Goal: Task Accomplishment & Management: Use online tool/utility

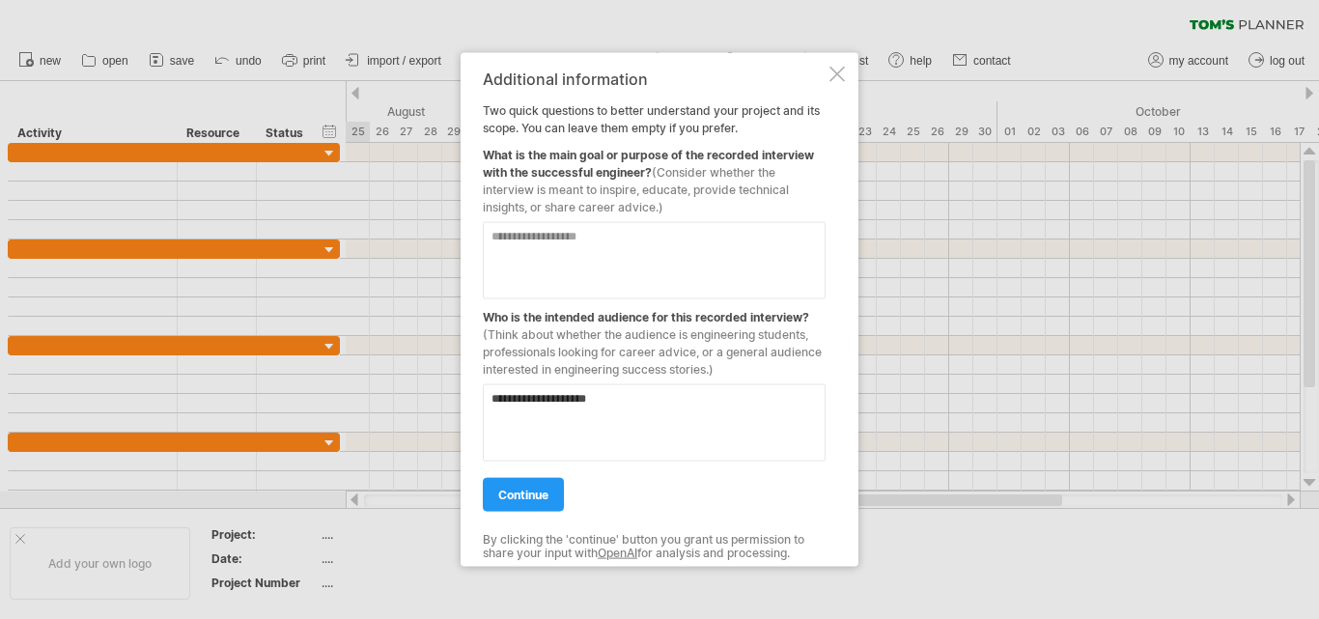
type textarea "**********"
click at [564, 246] on textarea at bounding box center [654, 259] width 343 height 77
paste textarea "**********"
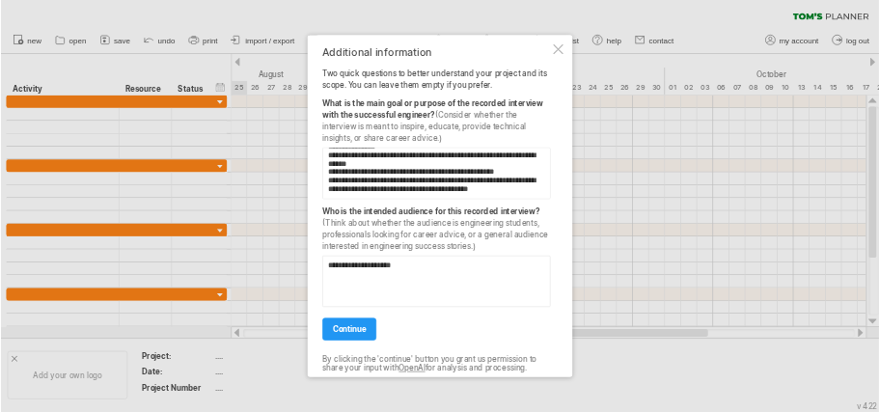
scroll to position [70, 0]
type textarea "**********"
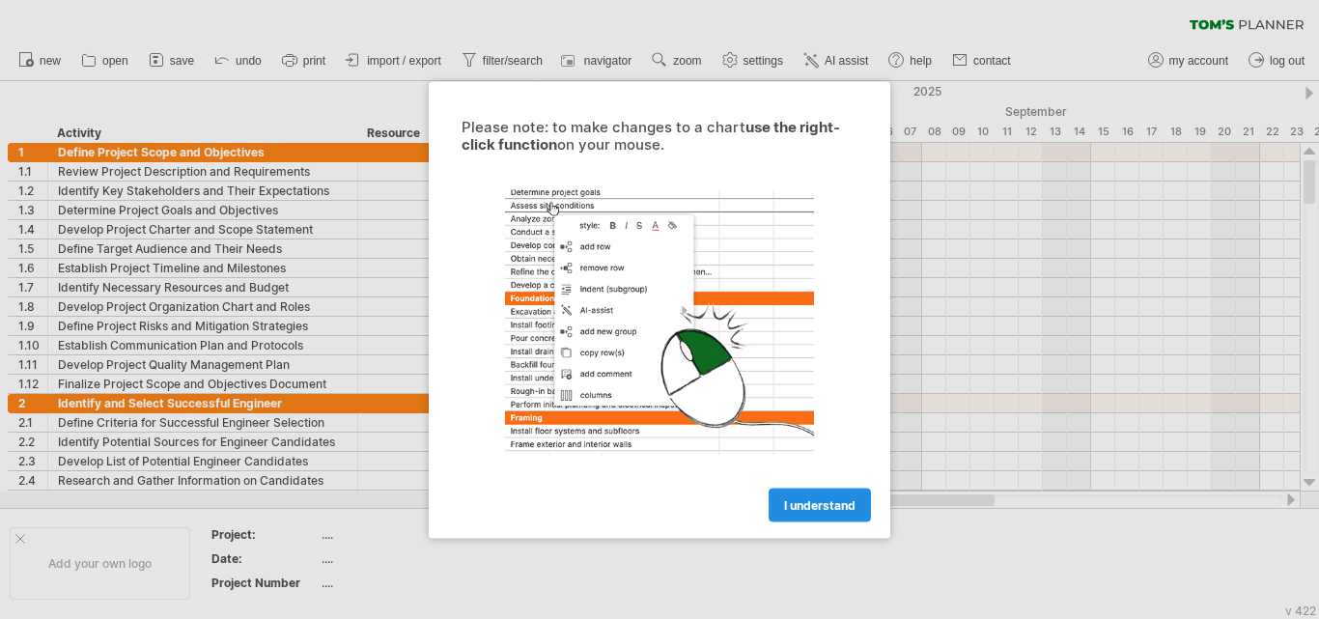
click at [810, 505] on span "I understand" at bounding box center [819, 504] width 71 height 14
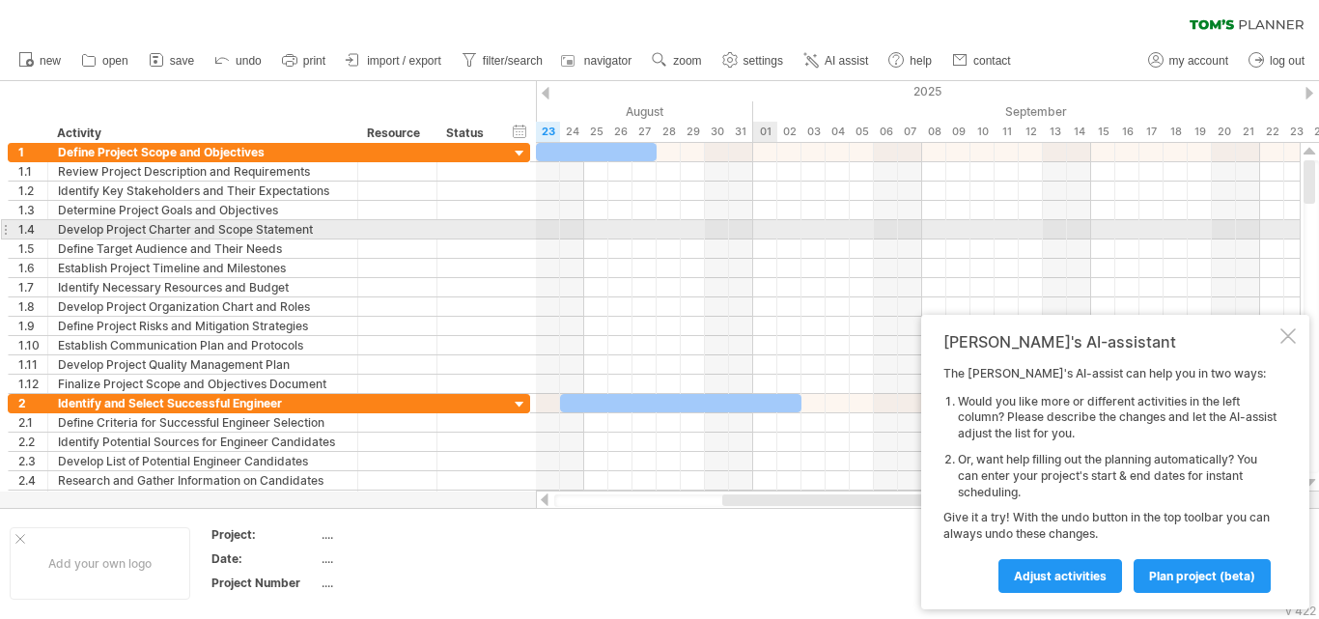
click at [764, 233] on div at bounding box center [918, 229] width 764 height 19
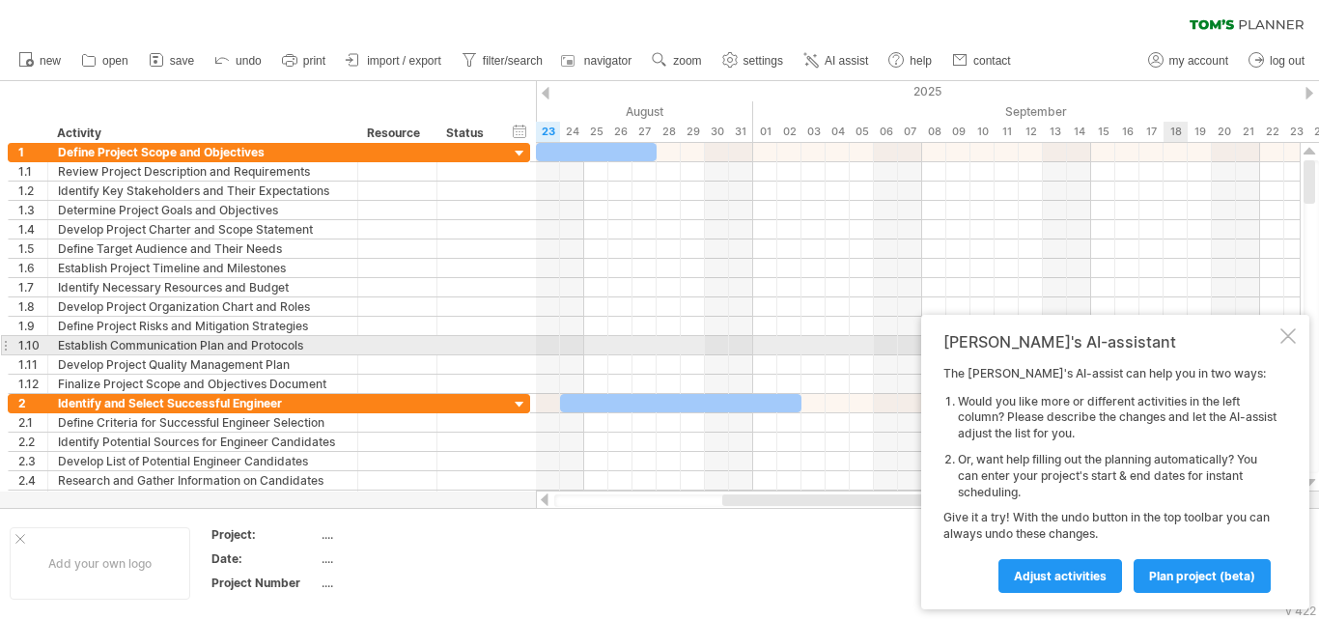
click at [1297, 340] on div "[PERSON_NAME]'s AI-assistant The [PERSON_NAME]'s AI-assist can help you in two …" at bounding box center [1115, 462] width 388 height 294
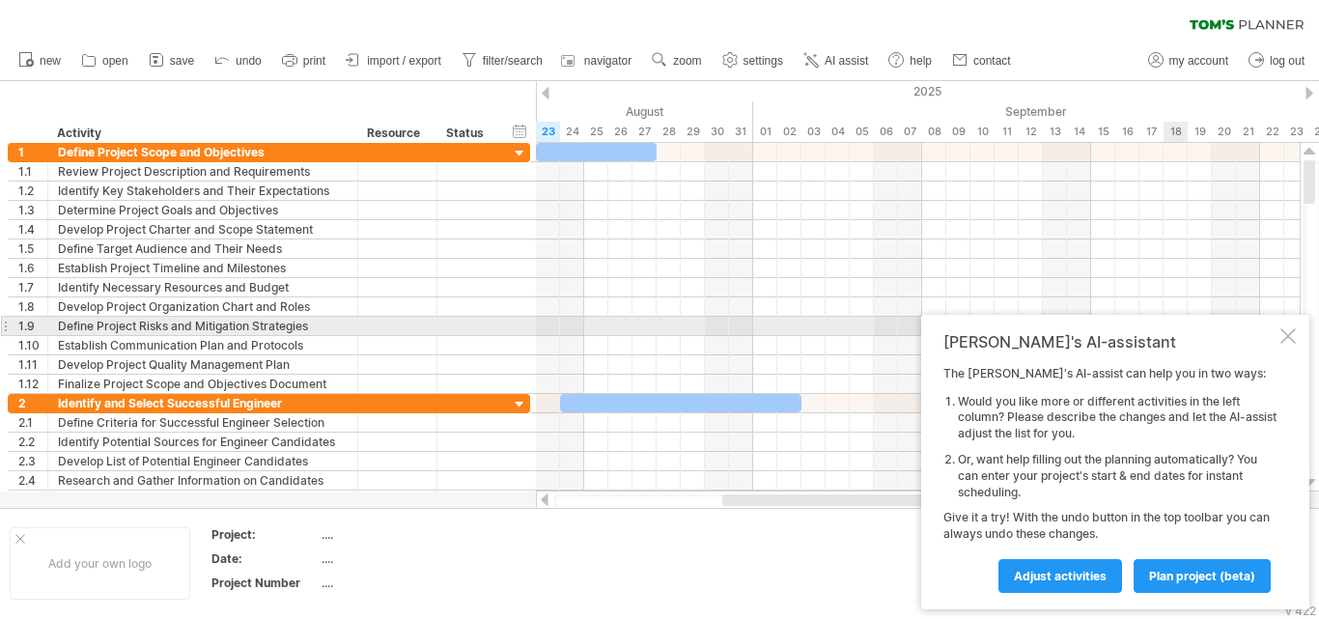
click at [1288, 333] on div at bounding box center [1287, 335] width 15 height 15
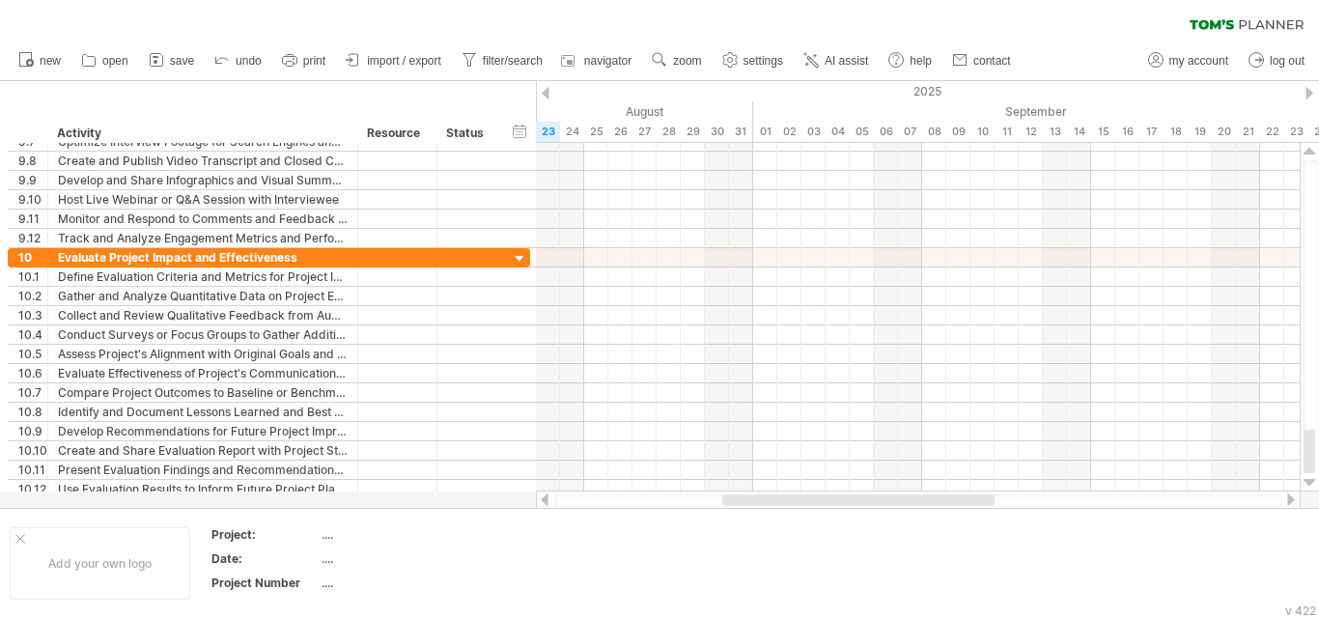
drag, startPoint x: 1312, startPoint y: 182, endPoint x: 1279, endPoint y: 493, distance: 312.6
click at [1279, 493] on div at bounding box center [927, 326] width 783 height 367
click at [357, 572] on td "...." at bounding box center [403, 561] width 164 height 22
click at [345, 562] on input "text" at bounding box center [398, 558] width 154 height 16
type input "**********"
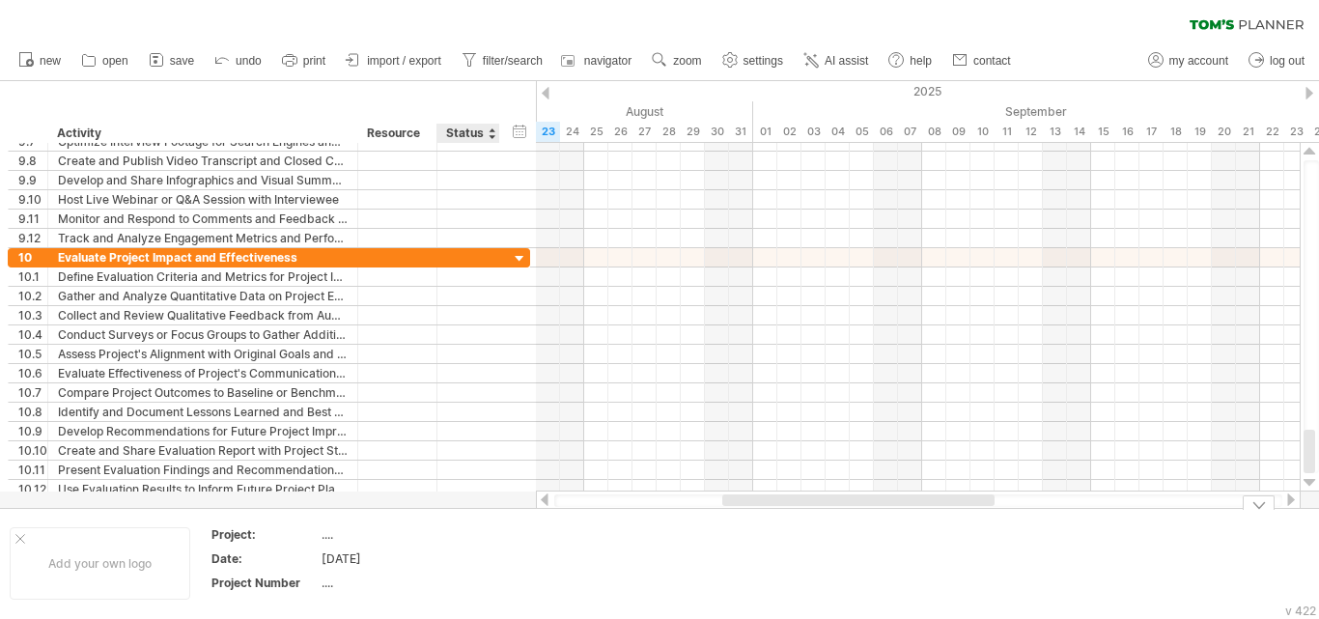
click at [465, 578] on div "...." at bounding box center [402, 582] width 162 height 16
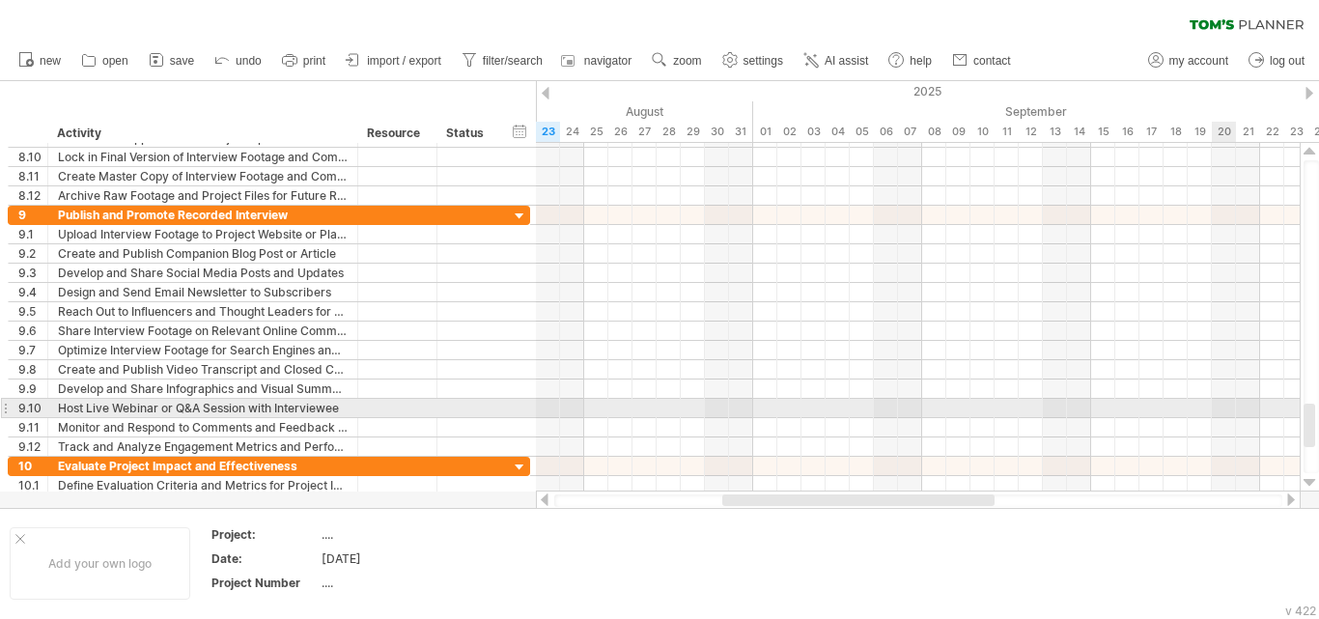
drag, startPoint x: 1312, startPoint y: 442, endPoint x: 1222, endPoint y: 416, distance: 93.5
click at [1222, 416] on div "Trying to reach [DOMAIN_NAME] Connected again... 0% clear filter new 1" at bounding box center [659, 309] width 1319 height 619
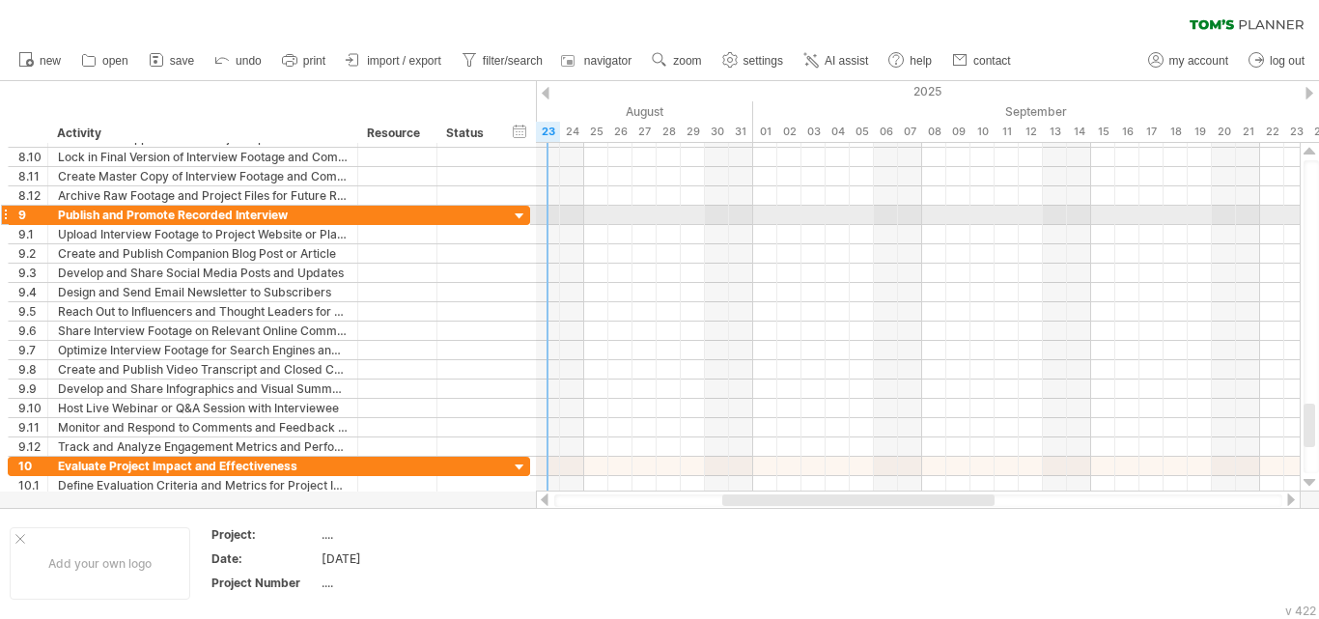
click at [517, 215] on div at bounding box center [520, 217] width 18 height 18
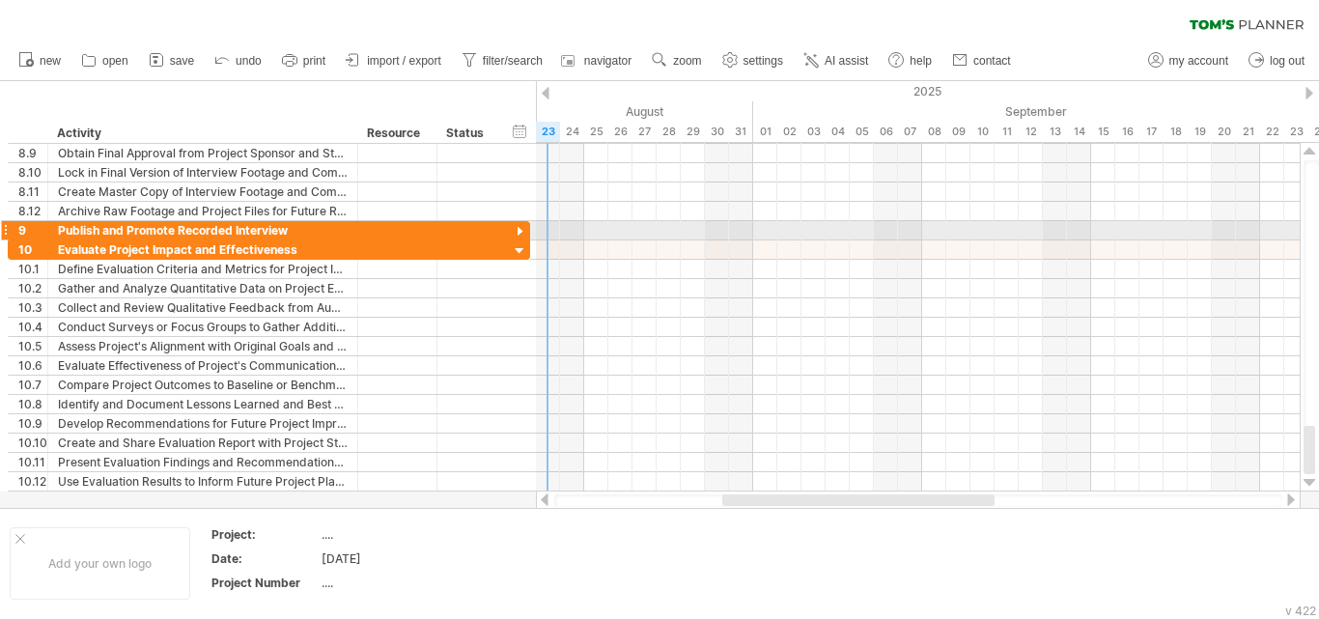
click at [522, 234] on div at bounding box center [520, 232] width 18 height 18
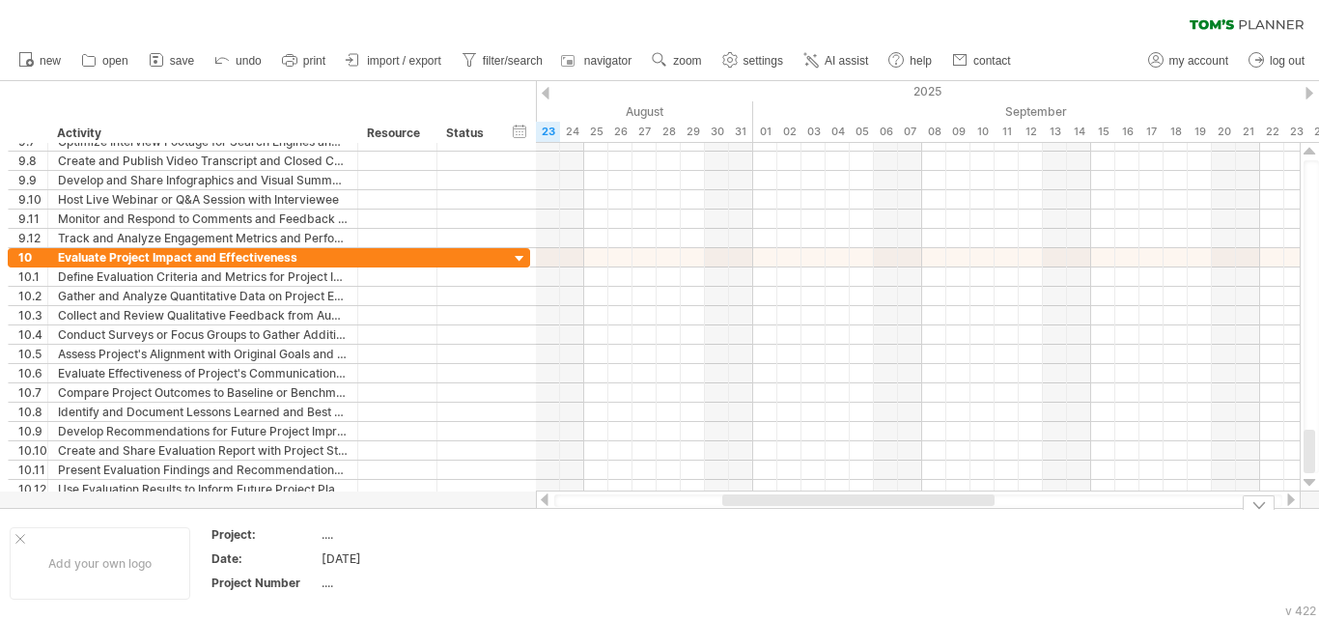
drag, startPoint x: 1306, startPoint y: 428, endPoint x: 1306, endPoint y: 525, distance: 97.5
click at [1306, 525] on div "Trying to reach [DOMAIN_NAME] Connected again... 0% clear filter new 1" at bounding box center [659, 309] width 1319 height 619
click at [16, 540] on div at bounding box center [20, 539] width 10 height 10
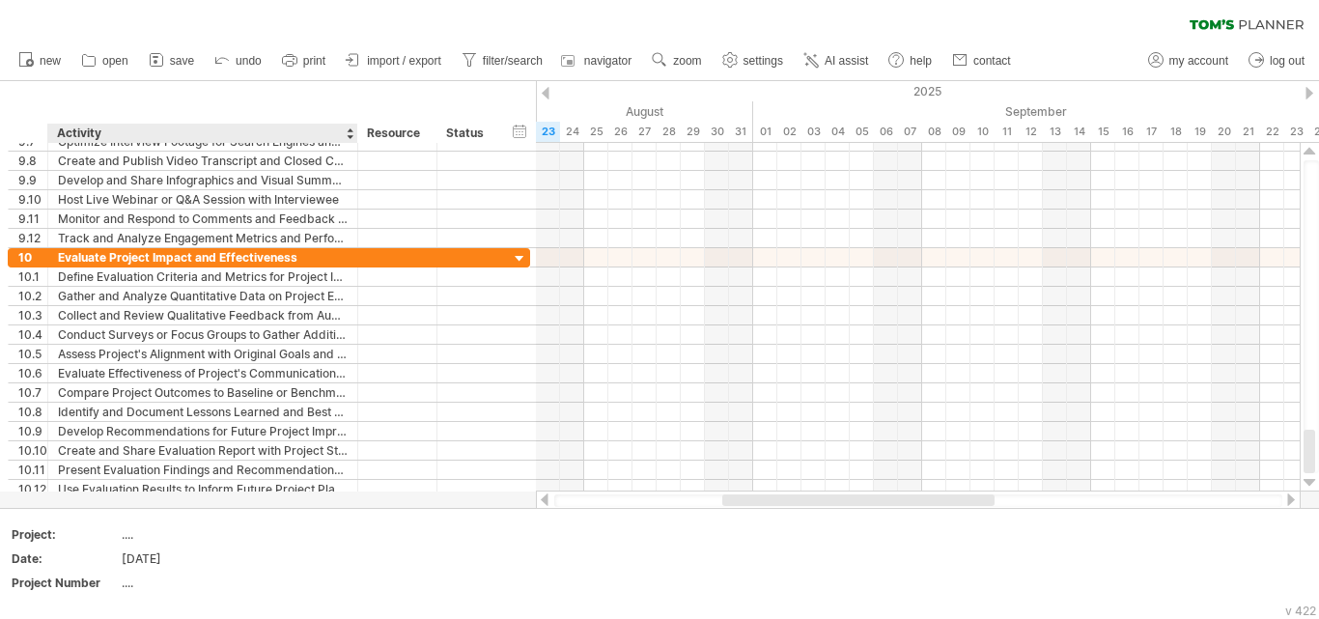
click at [344, 133] on div "Activity" at bounding box center [202, 133] width 290 height 19
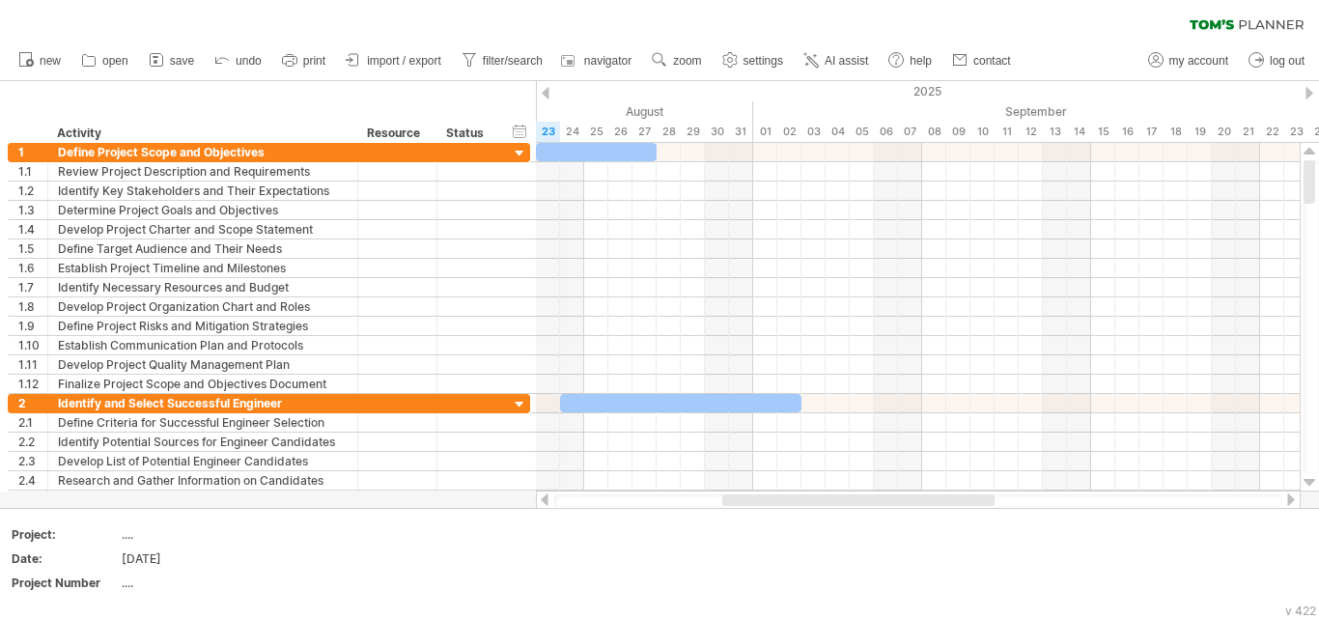
drag, startPoint x: 1309, startPoint y: 444, endPoint x: 1318, endPoint y: 114, distance: 330.3
click at [1318, 114] on div "Trying to reach [DOMAIN_NAME] Connected again... 0% clear filter new 1" at bounding box center [659, 309] width 1319 height 619
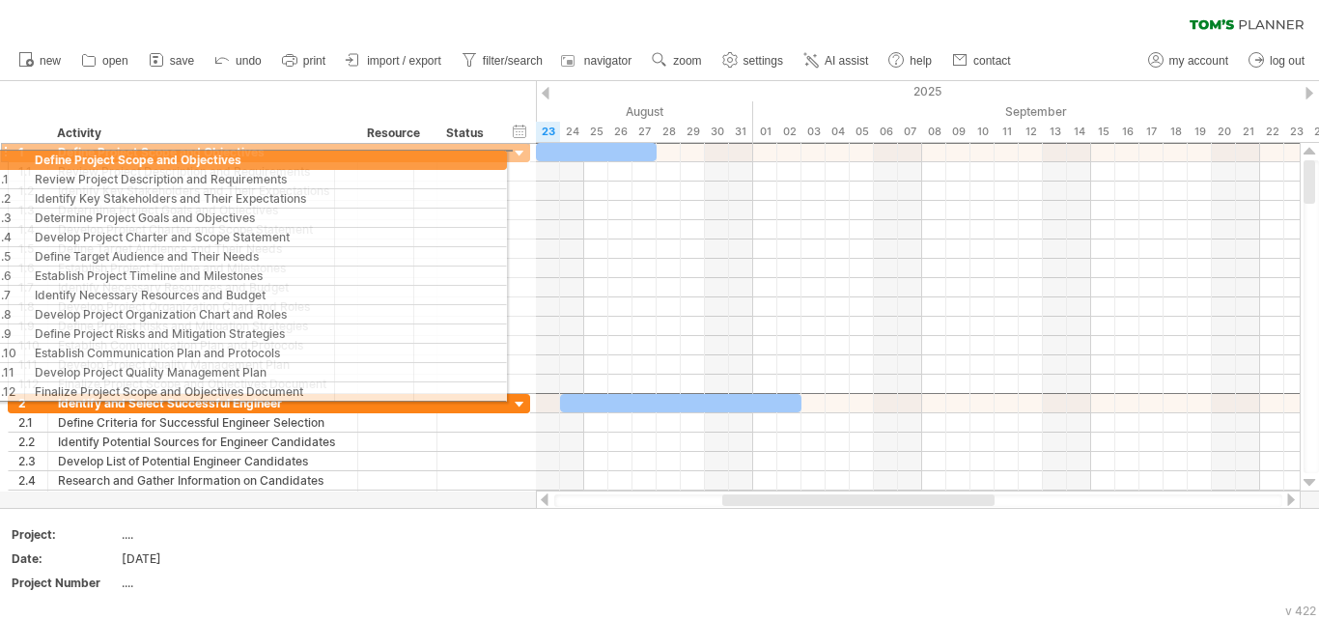
drag, startPoint x: 11, startPoint y: 146, endPoint x: 8, endPoint y: 156, distance: 11.0
click at [8, 156] on div "**********" at bounding box center [269, 152] width 522 height 20
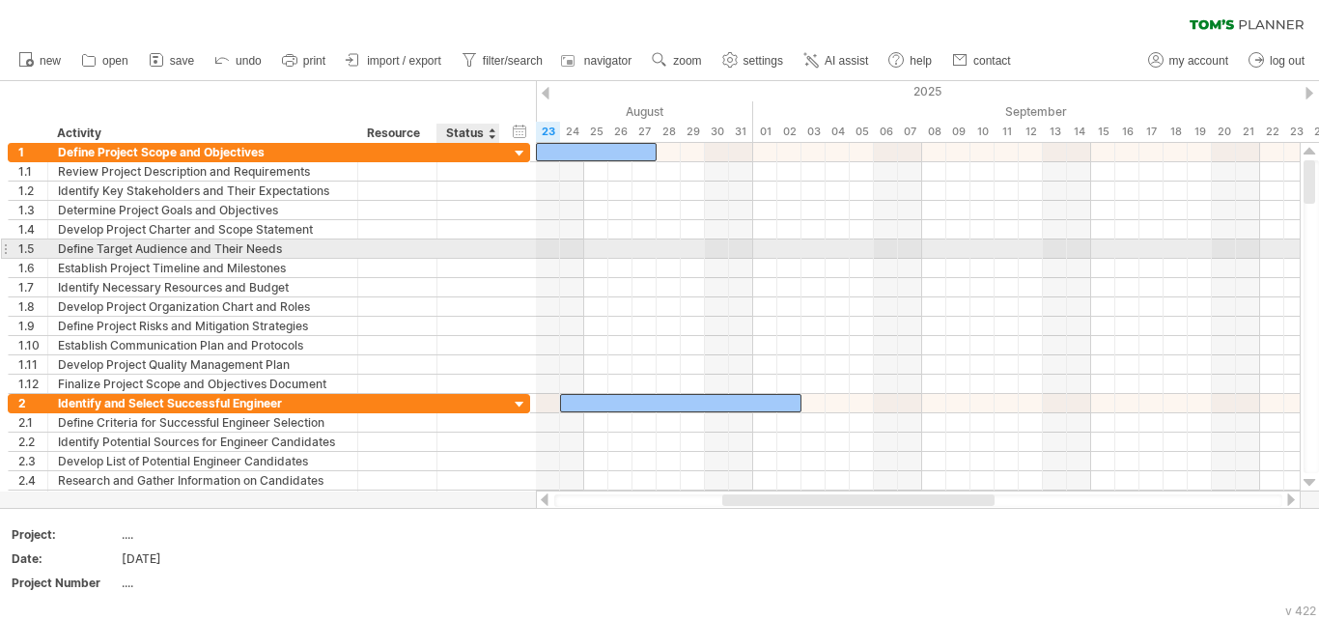
click at [470, 254] on div at bounding box center [468, 248] width 42 height 18
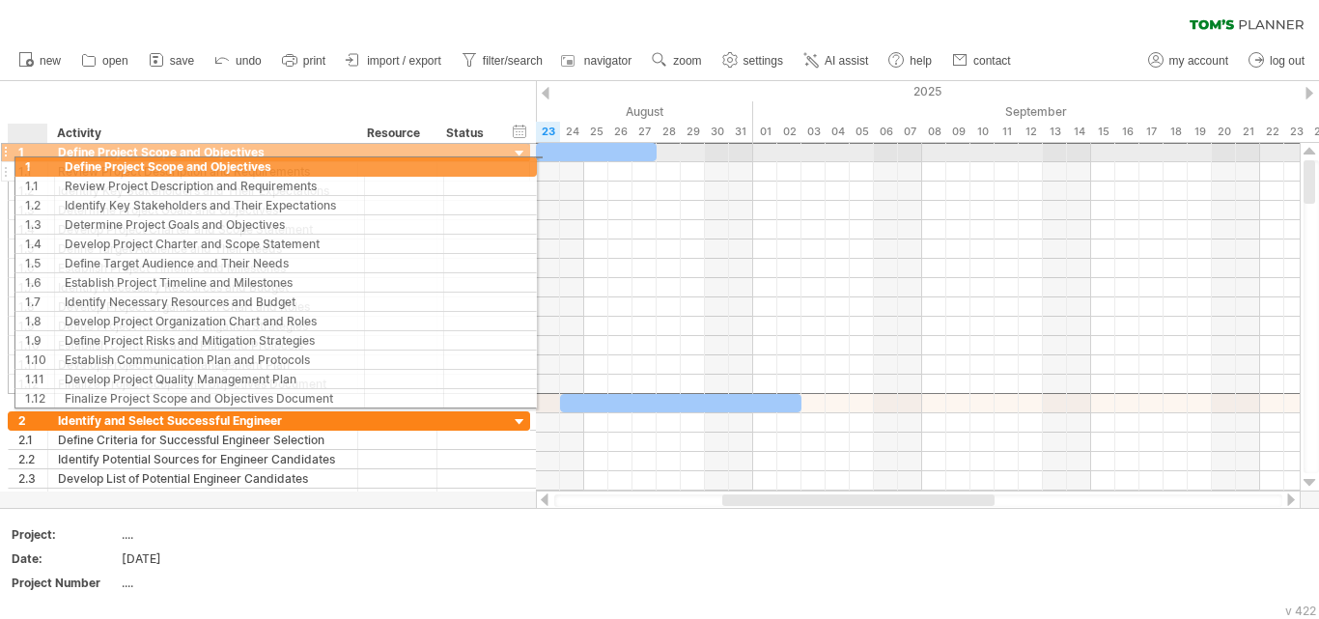
drag, startPoint x: 16, startPoint y: 153, endPoint x: 47, endPoint y: 163, distance: 32.7
click at [47, 163] on div "**********" at bounding box center [269, 268] width 522 height 252
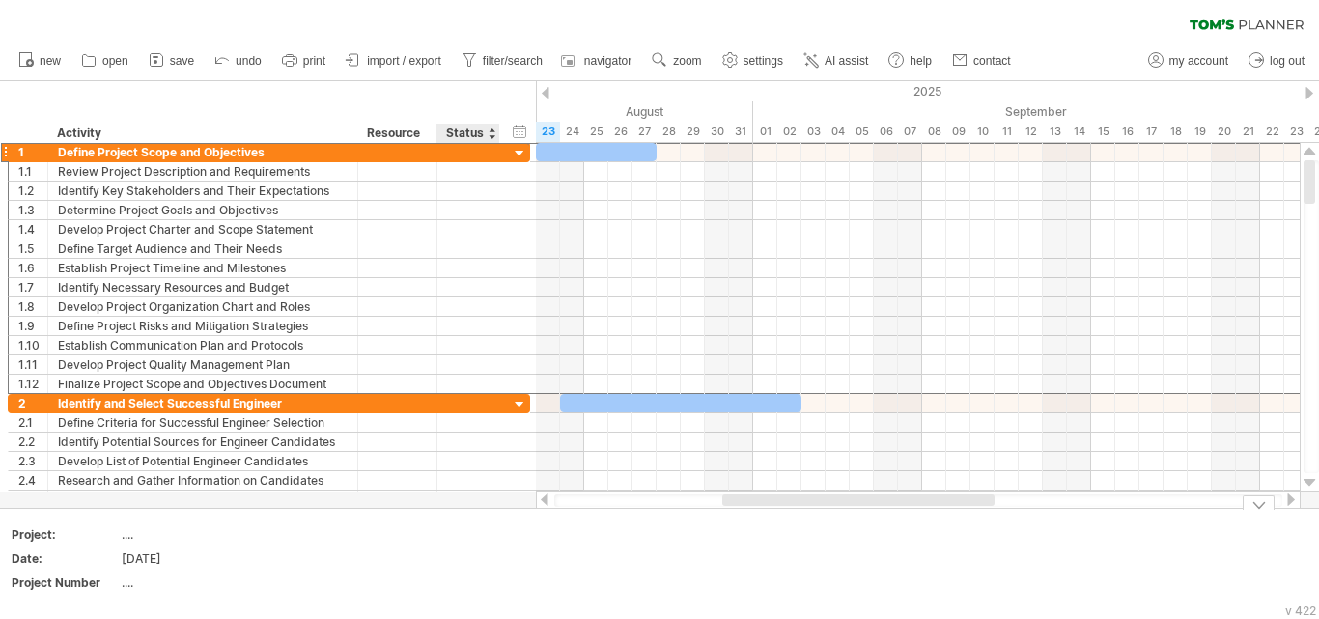
drag, startPoint x: 534, startPoint y: 154, endPoint x: 592, endPoint y: 408, distance: 260.4
click at [499, 534] on div "Trying to reach [DOMAIN_NAME] Connected again... 0% clear filter new 1" at bounding box center [659, 309] width 1319 height 619
click at [304, 98] on div "hide start/end/duration show start/end/duration ******** Activity ******** Reso…" at bounding box center [268, 112] width 536 height 62
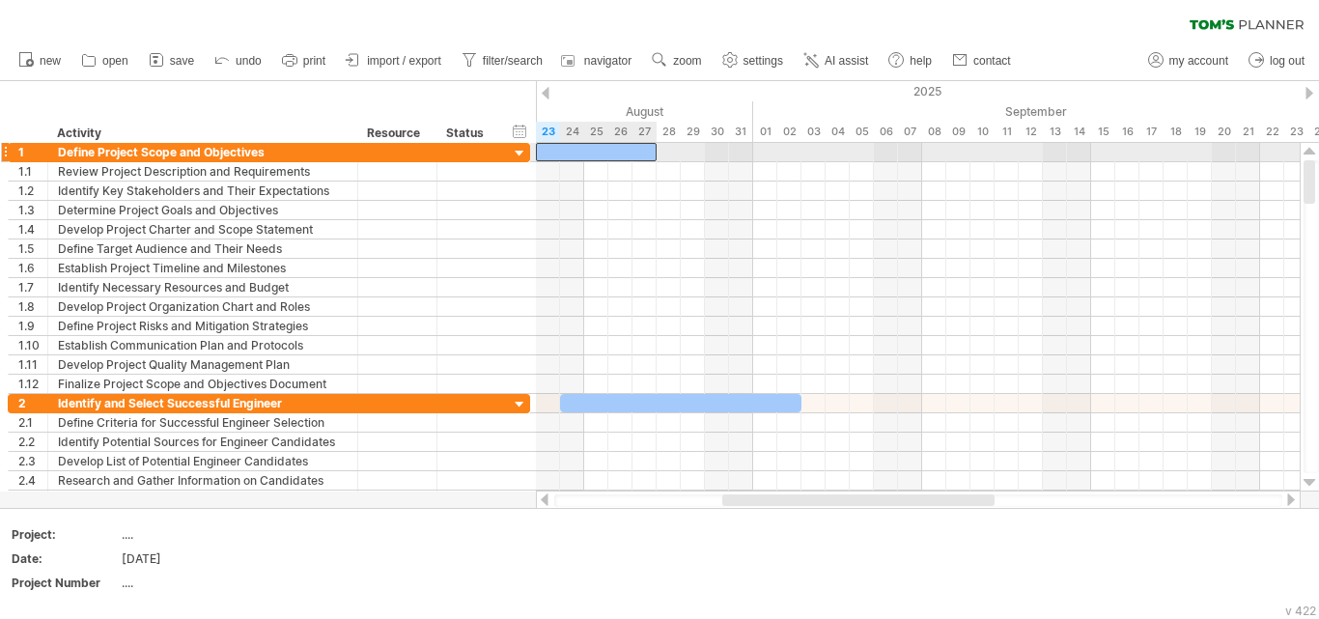
click at [648, 154] on div at bounding box center [596, 152] width 121 height 18
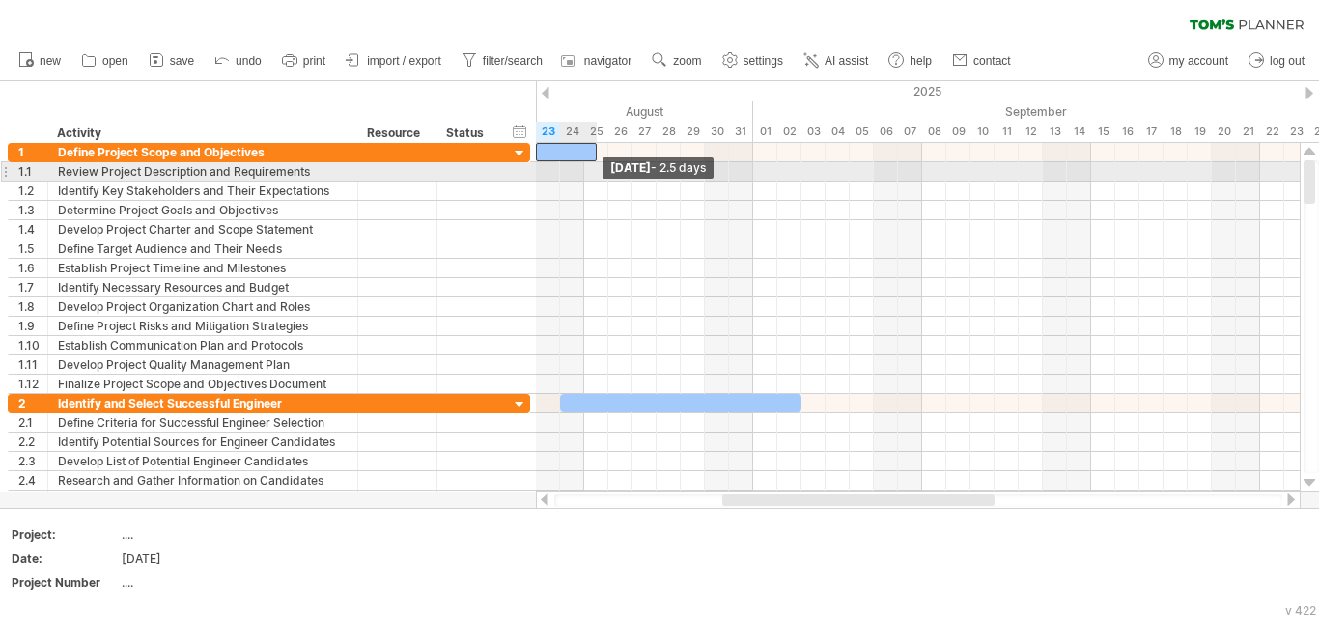
drag, startPoint x: 657, startPoint y: 153, endPoint x: 592, endPoint y: 162, distance: 66.2
click at [592, 162] on div "[DATE] - 2.5 days [DATE]" at bounding box center [918, 317] width 764 height 349
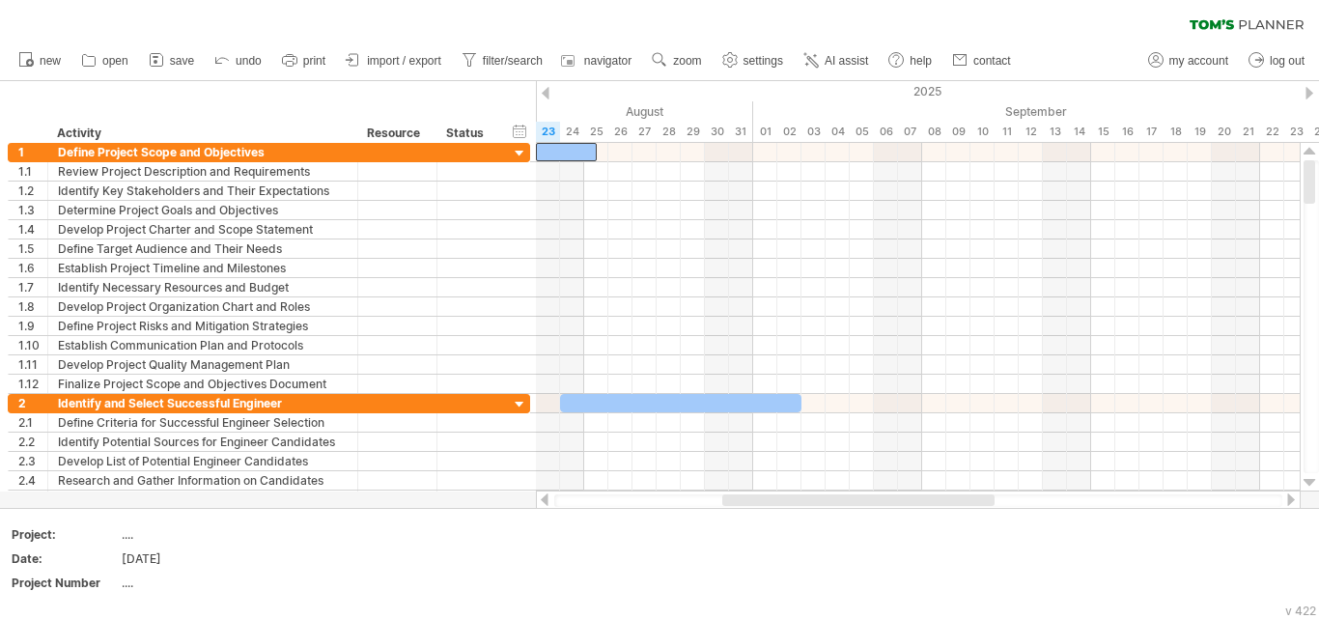
click at [543, 98] on div at bounding box center [546, 93] width 8 height 13
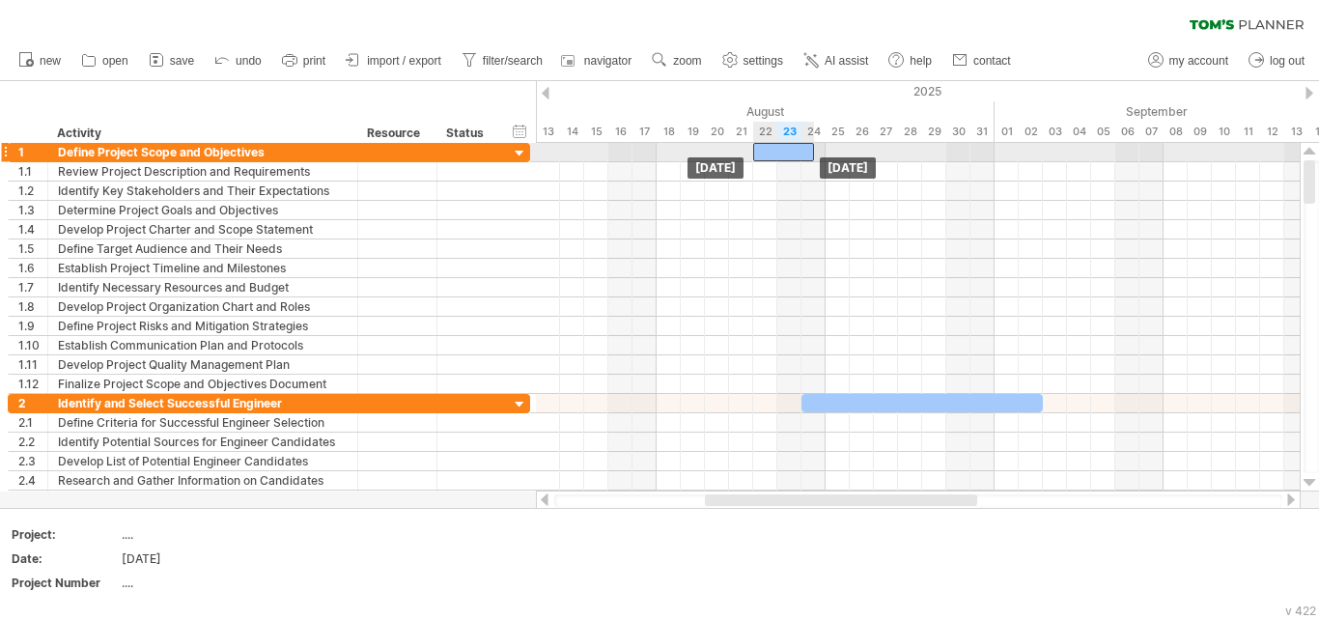
drag, startPoint x: 813, startPoint y: 155, endPoint x: 795, endPoint y: 153, distance: 18.6
click at [795, 153] on div at bounding box center [783, 152] width 61 height 18
click at [823, 153] on span at bounding box center [826, 152] width 8 height 18
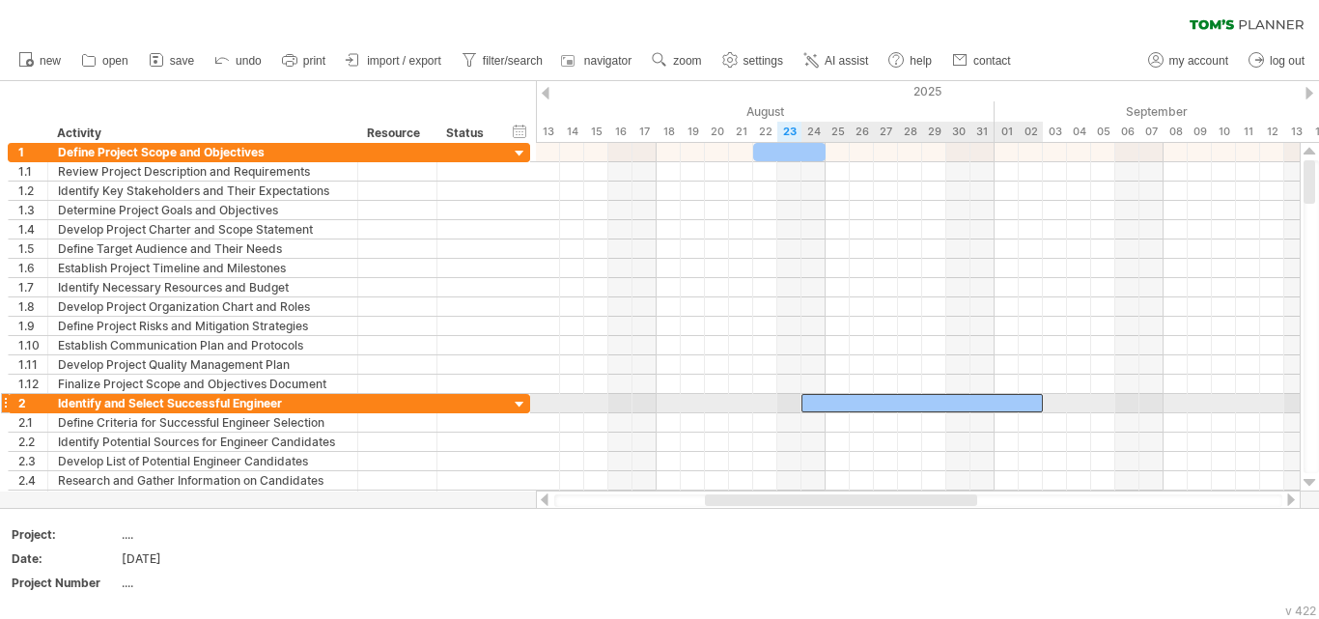
click at [864, 402] on div at bounding box center [921, 403] width 241 height 18
drag, startPoint x: 864, startPoint y: 402, endPoint x: 844, endPoint y: 402, distance: 20.3
click at [844, 402] on div at bounding box center [897, 403] width 241 height 18
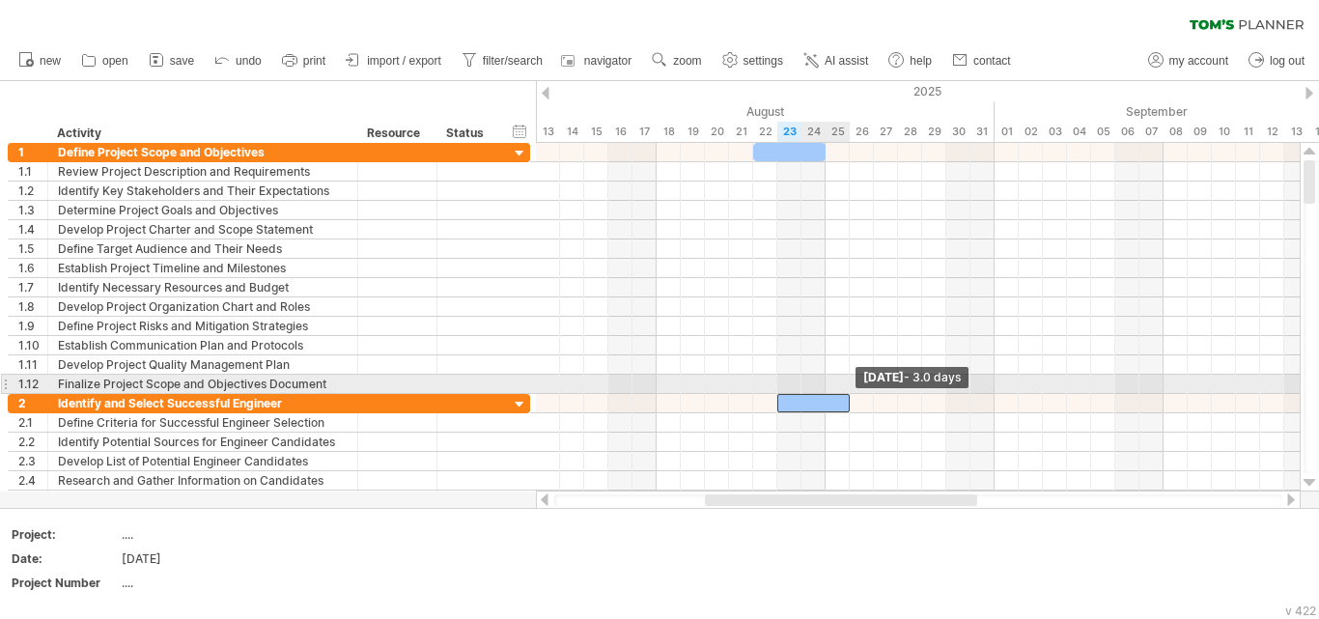
drag, startPoint x: 1019, startPoint y: 402, endPoint x: 846, endPoint y: 393, distance: 173.0
click at [846, 393] on div "[DATE] - 3.0 days [DATE]" at bounding box center [918, 317] width 764 height 349
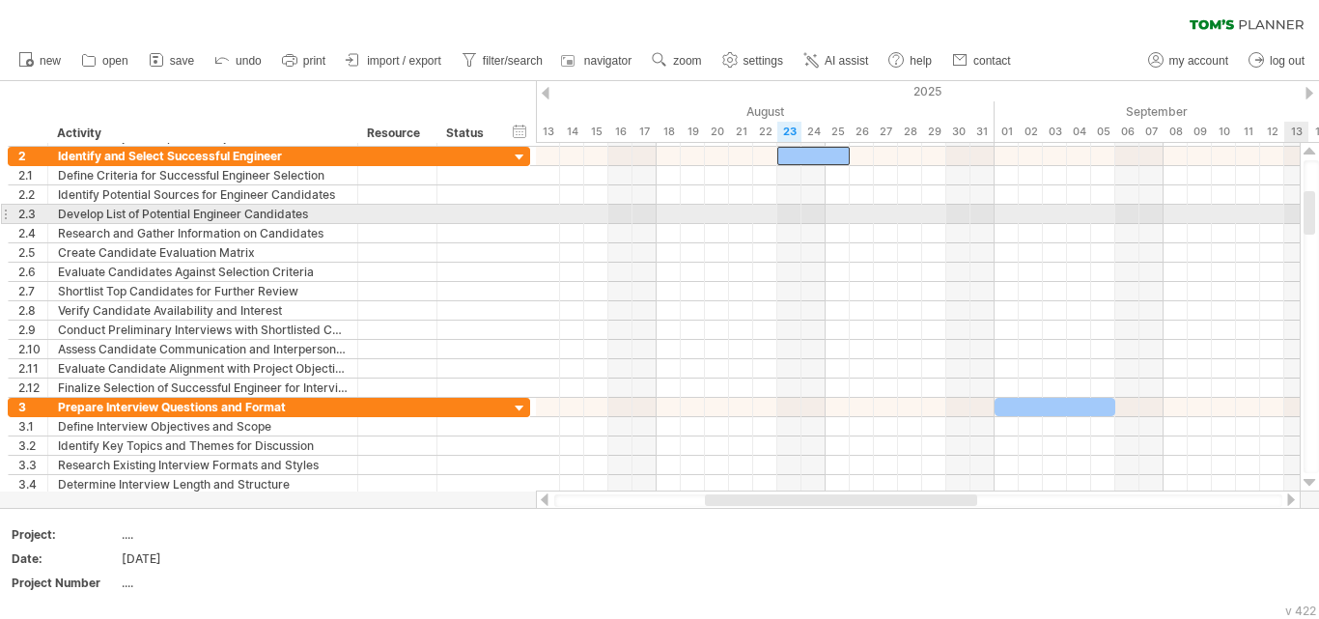
drag, startPoint x: 1314, startPoint y: 184, endPoint x: 1318, endPoint y: 215, distance: 31.1
click at [1318, 215] on div at bounding box center [1310, 316] width 15 height 313
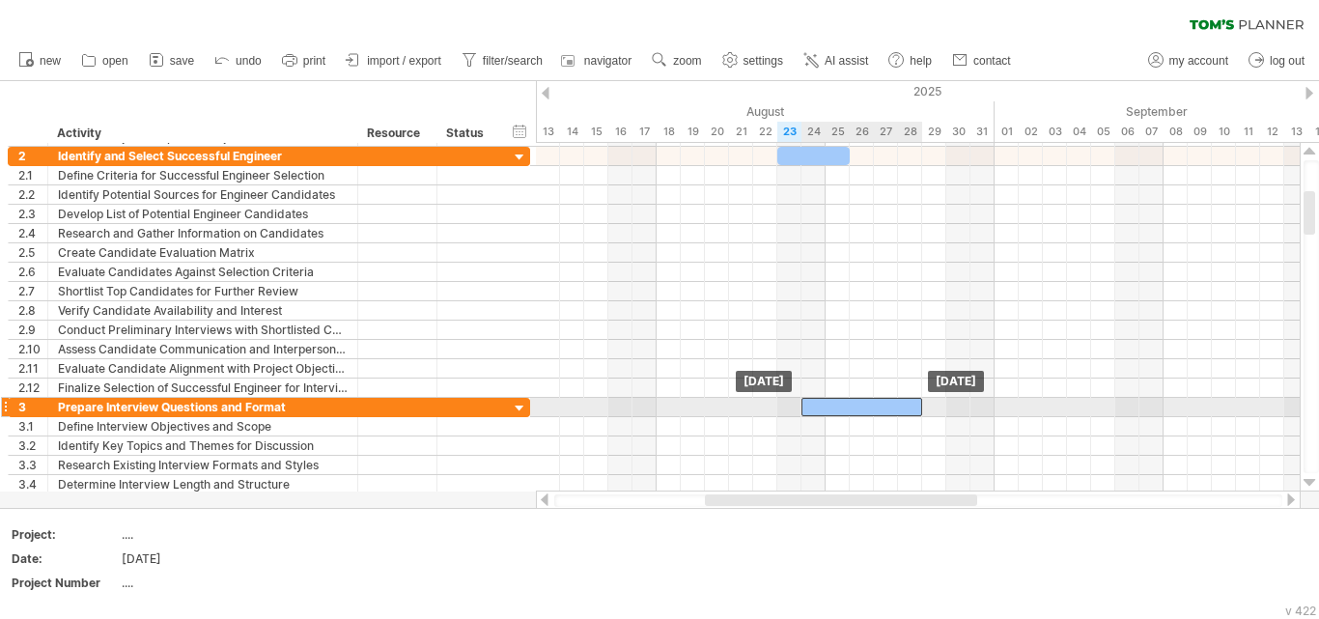
drag, startPoint x: 1052, startPoint y: 406, endPoint x: 862, endPoint y: 409, distance: 190.2
click at [862, 409] on div at bounding box center [861, 407] width 121 height 18
drag, startPoint x: 920, startPoint y: 408, endPoint x: 851, endPoint y: 409, distance: 68.6
click at [851, 409] on span at bounding box center [850, 407] width 8 height 18
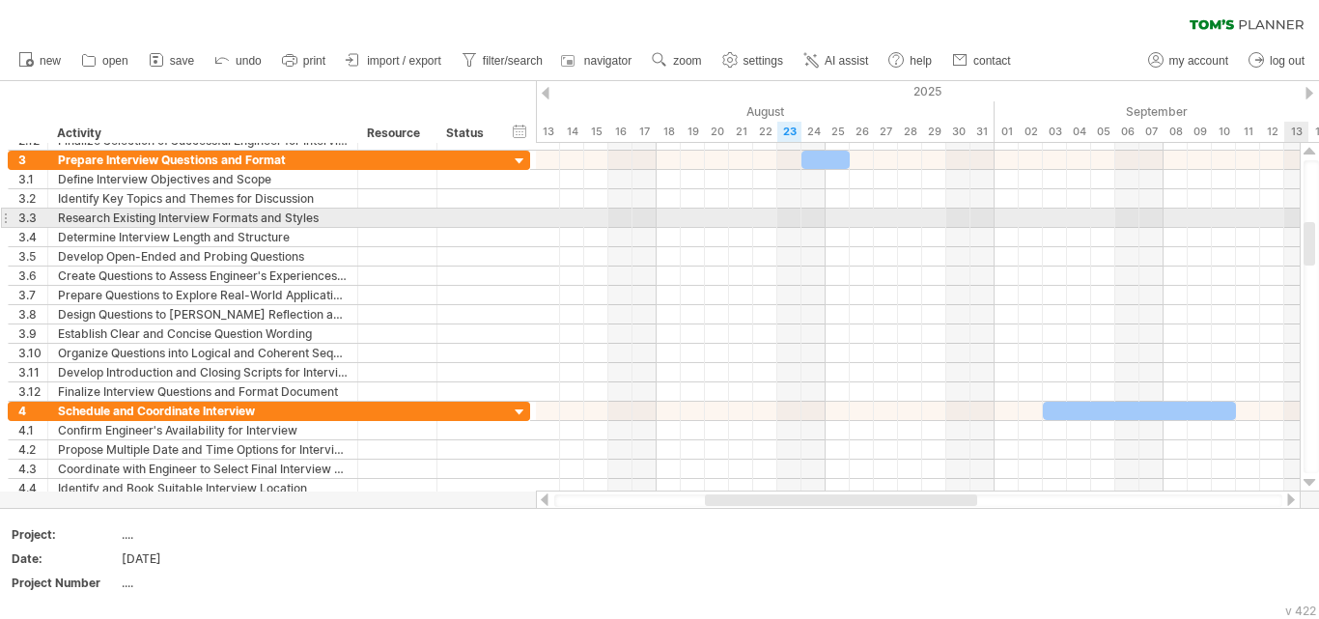
drag, startPoint x: 1310, startPoint y: 203, endPoint x: 1318, endPoint y: 234, distance: 31.8
click at [1318, 234] on div at bounding box center [1310, 316] width 15 height 313
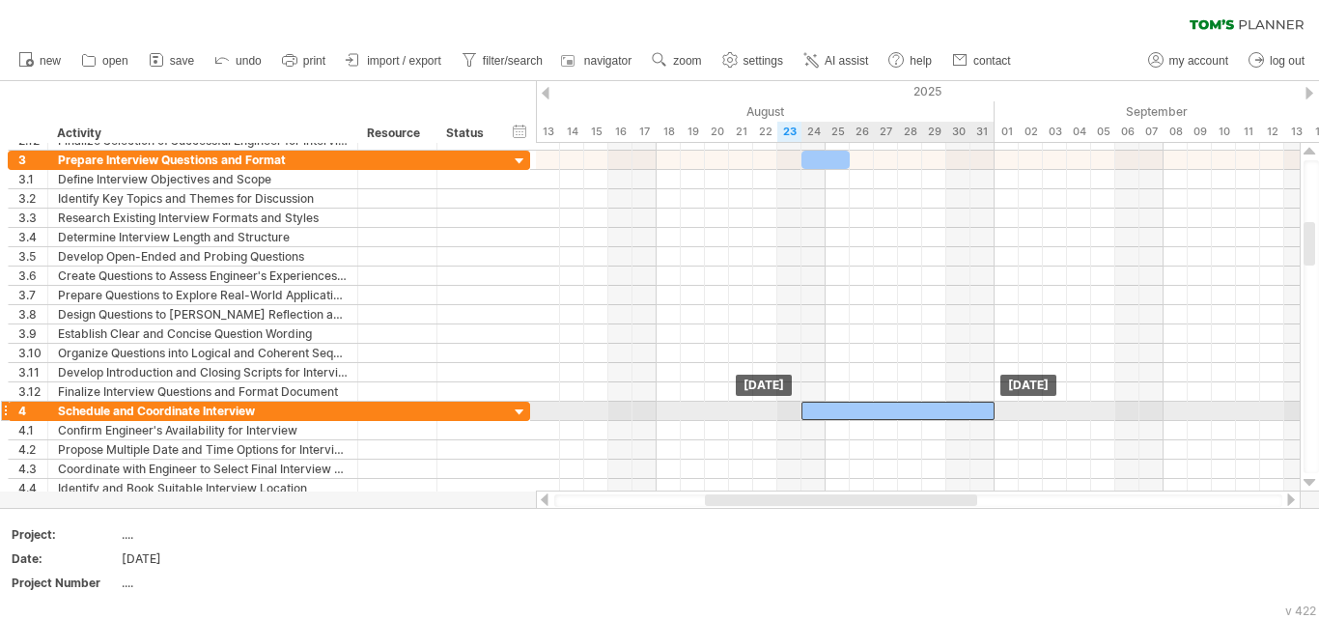
drag, startPoint x: 1103, startPoint y: 409, endPoint x: 864, endPoint y: 417, distance: 239.5
click at [864, 417] on div at bounding box center [897, 411] width 193 height 18
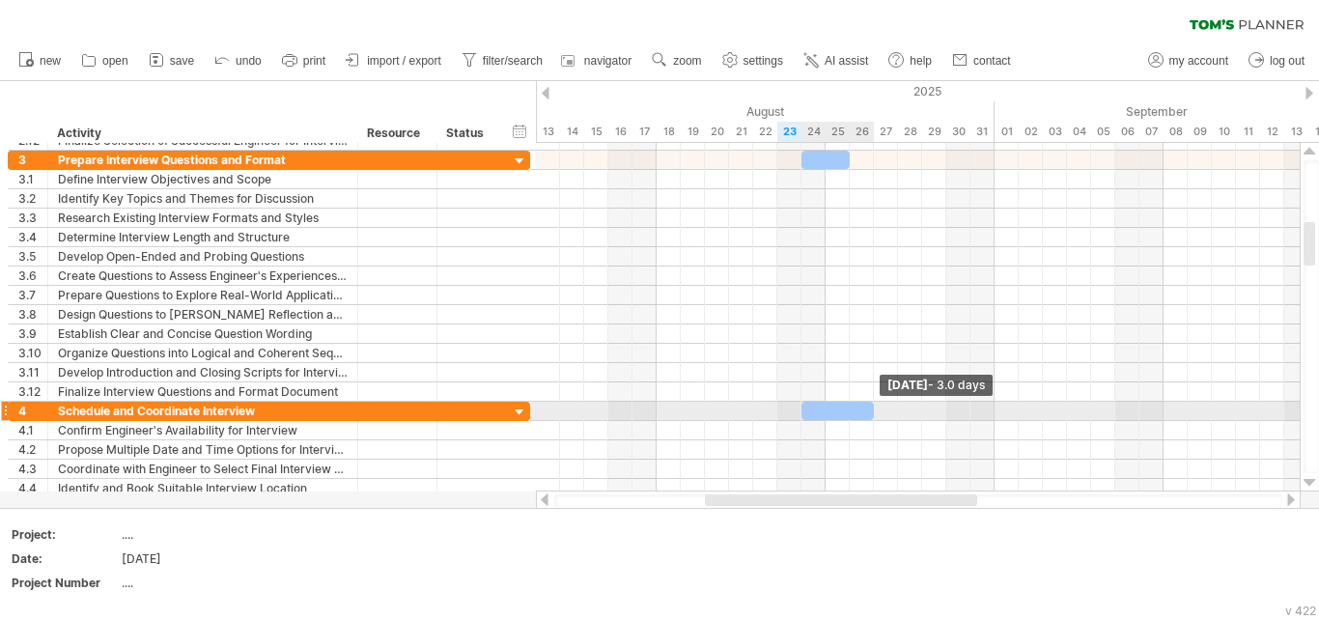
drag, startPoint x: 995, startPoint y: 411, endPoint x: 875, endPoint y: 410, distance: 120.7
click at [875, 410] on span at bounding box center [874, 411] width 8 height 18
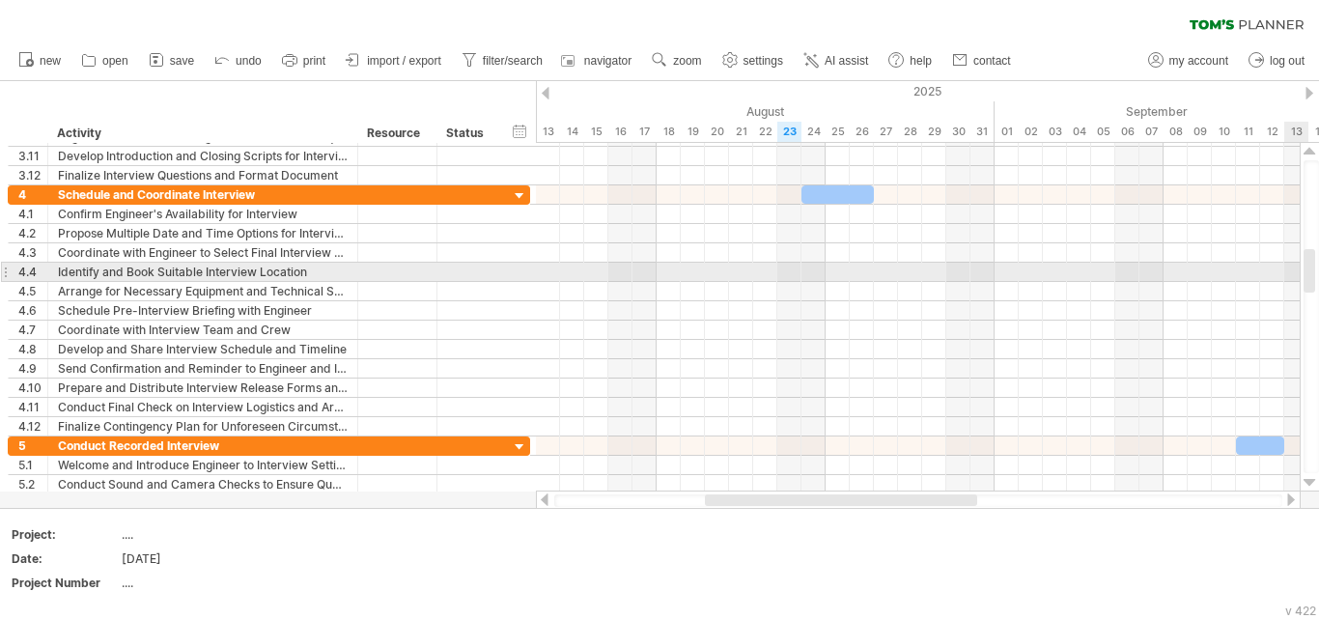
drag, startPoint x: 1313, startPoint y: 254, endPoint x: 1316, endPoint y: 281, distance: 27.2
click at [1316, 281] on div at bounding box center [1310, 316] width 15 height 313
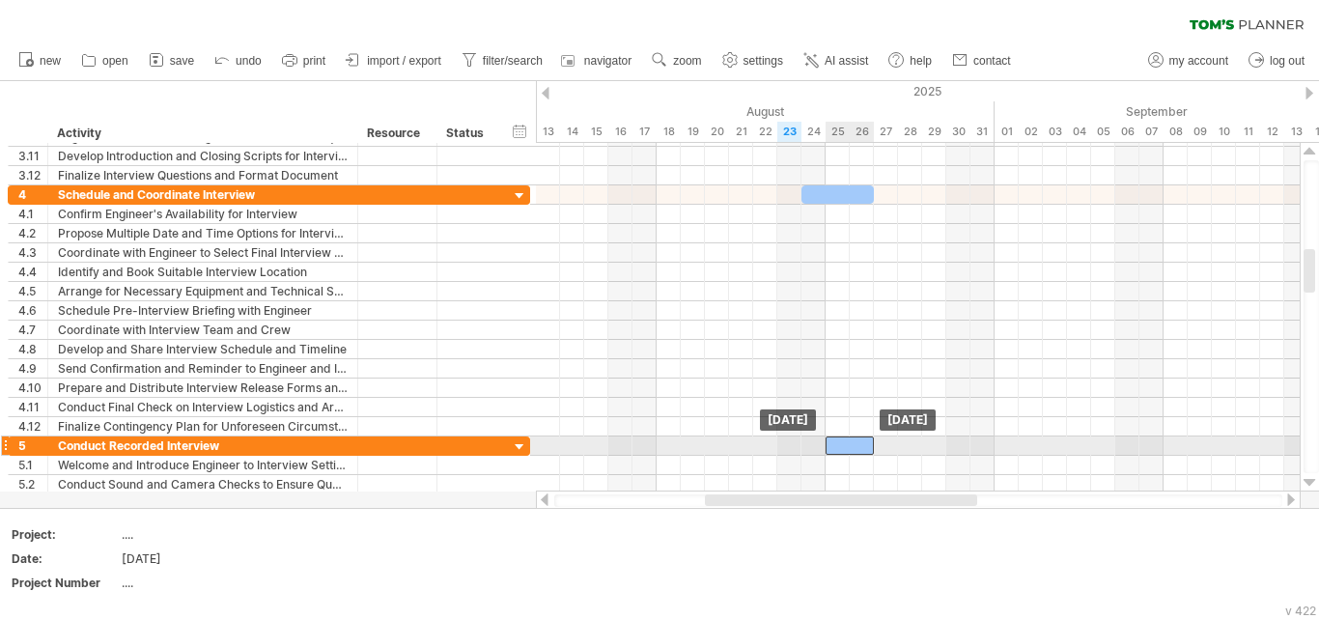
drag, startPoint x: 1250, startPoint y: 444, endPoint x: 843, endPoint y: 439, distance: 407.4
click at [843, 439] on div at bounding box center [849, 445] width 48 height 18
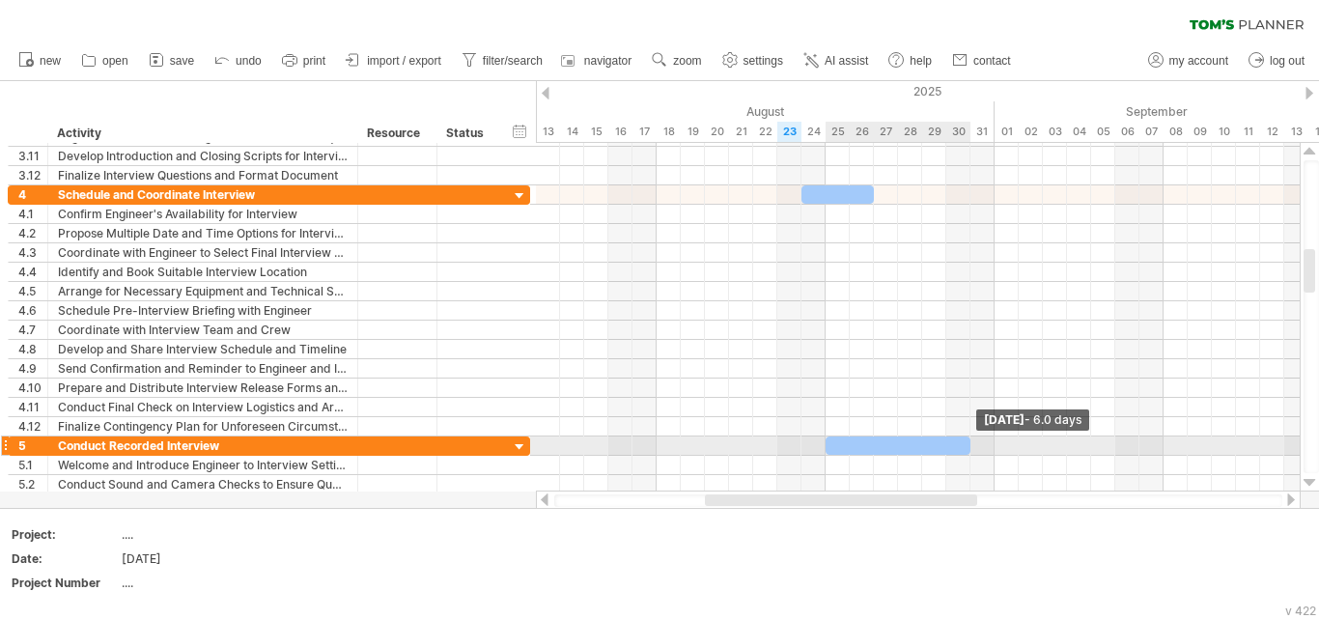
drag, startPoint x: 871, startPoint y: 443, endPoint x: 964, endPoint y: 439, distance: 93.7
click at [964, 439] on div at bounding box center [897, 445] width 145 height 18
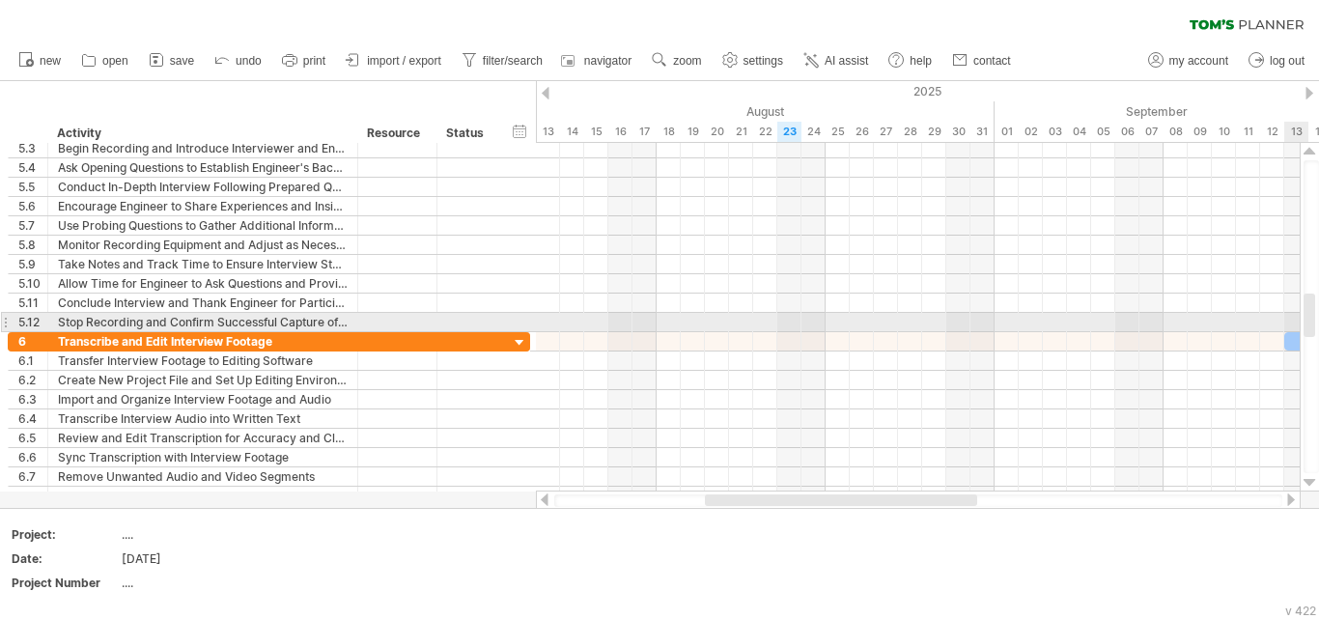
drag, startPoint x: 1308, startPoint y: 280, endPoint x: 1310, endPoint y: 324, distance: 44.5
click at [1310, 324] on div at bounding box center [1309, 314] width 12 height 43
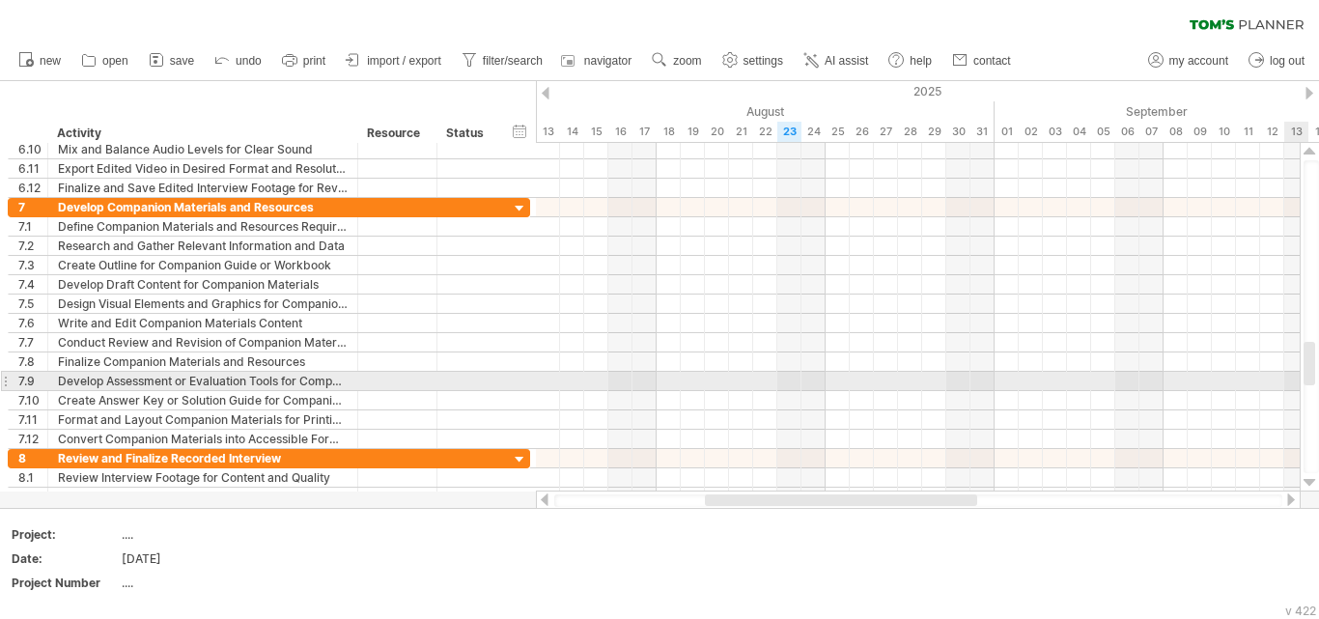
drag, startPoint x: 1313, startPoint y: 318, endPoint x: 1318, endPoint y: 366, distance: 48.5
click at [1318, 366] on div at bounding box center [1310, 316] width 15 height 313
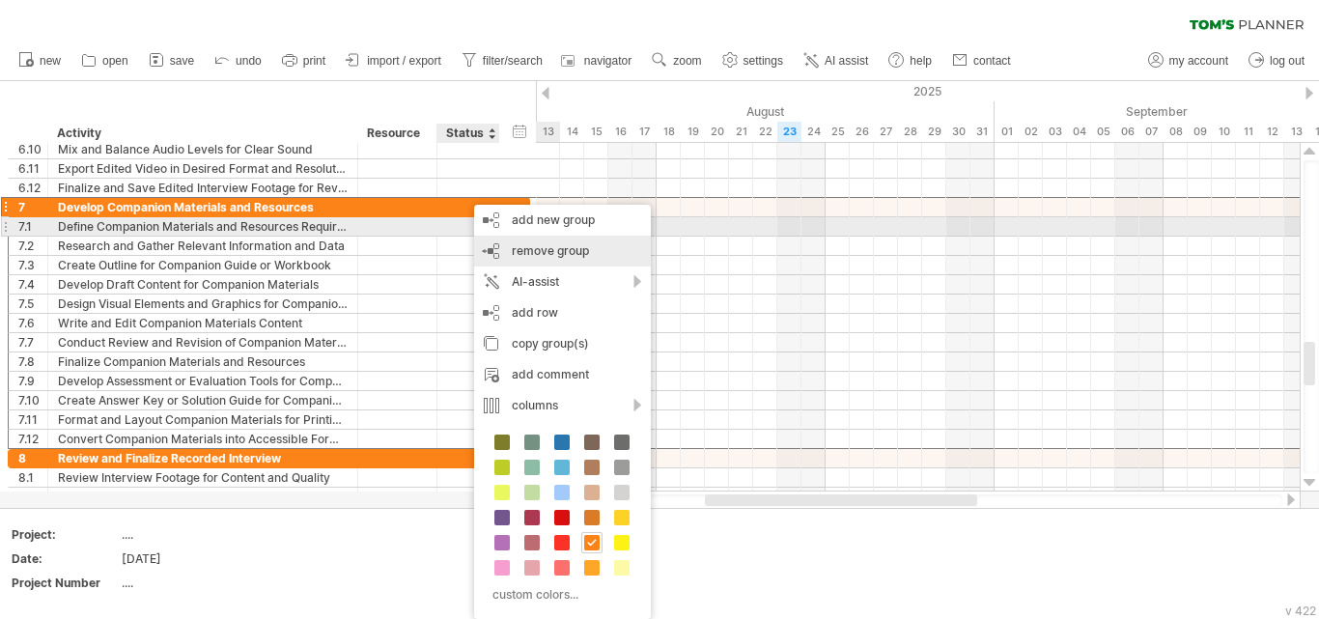
click at [560, 237] on div "remove group remove selected groups" at bounding box center [562, 251] width 177 height 31
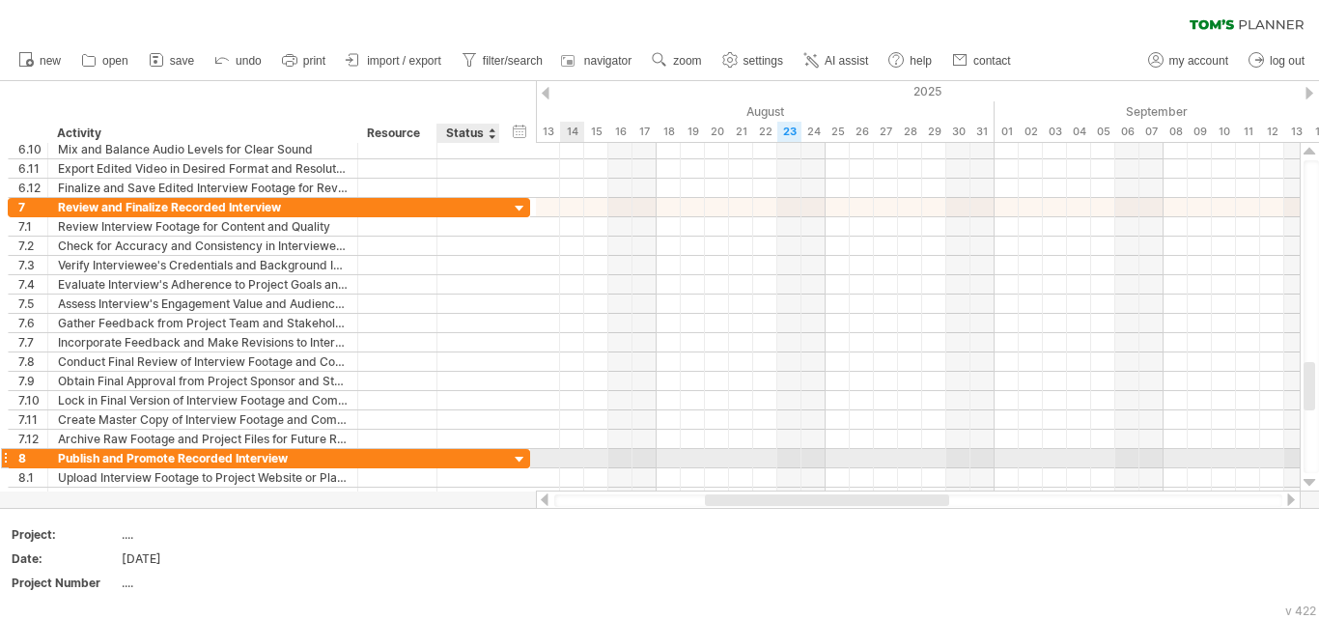
click at [502, 457] on div "**********" at bounding box center [269, 458] width 522 height 19
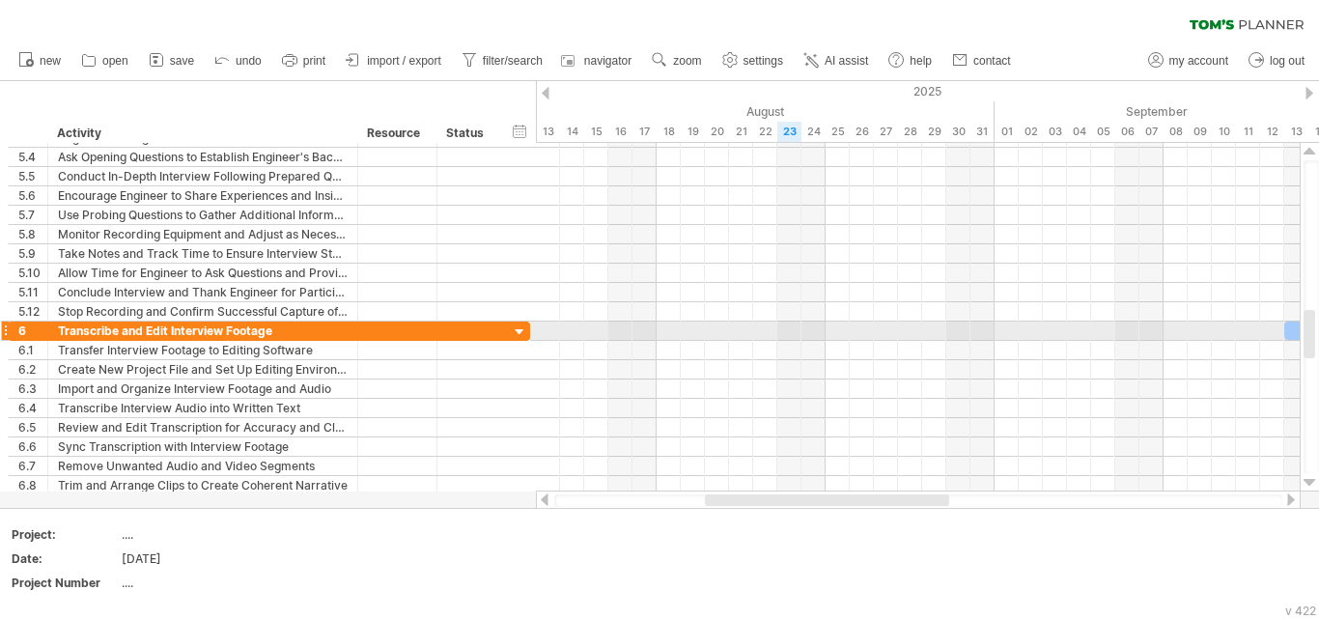
drag, startPoint x: 1308, startPoint y: 378, endPoint x: 1318, endPoint y: 326, distance: 53.0
click at [1318, 326] on div at bounding box center [1310, 316] width 15 height 313
click at [517, 334] on div at bounding box center [520, 332] width 18 height 18
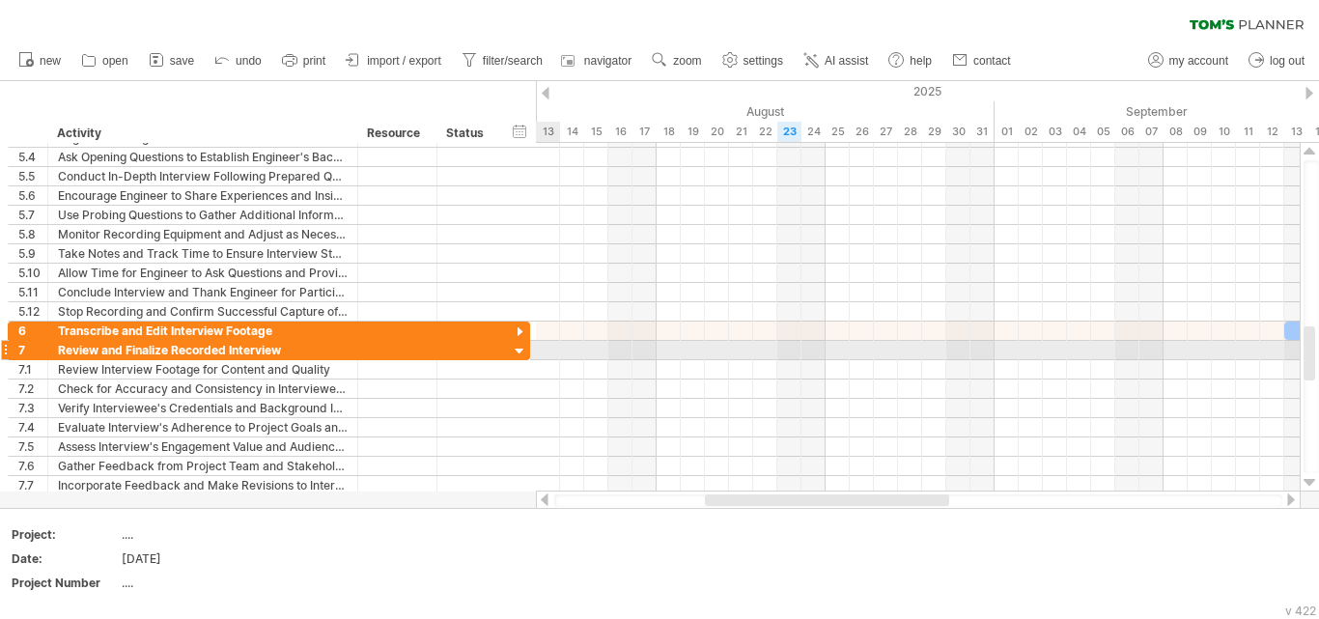
click at [519, 349] on div at bounding box center [520, 352] width 18 height 18
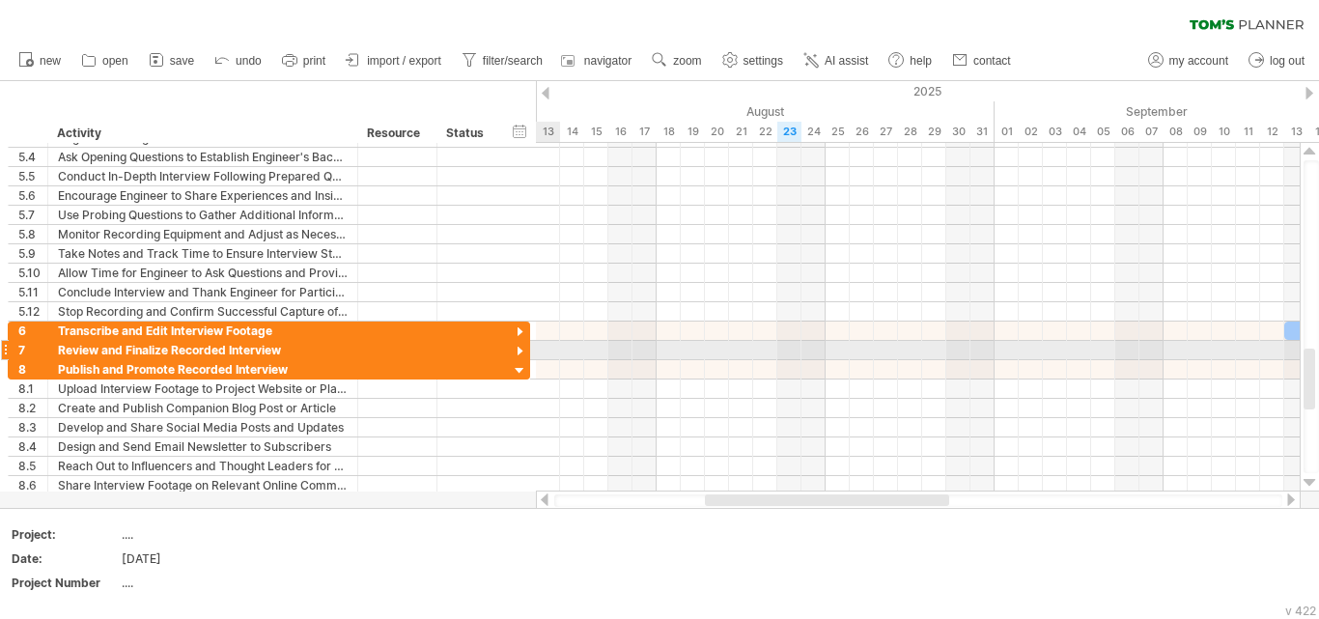
click at [519, 349] on div at bounding box center [520, 352] width 18 height 18
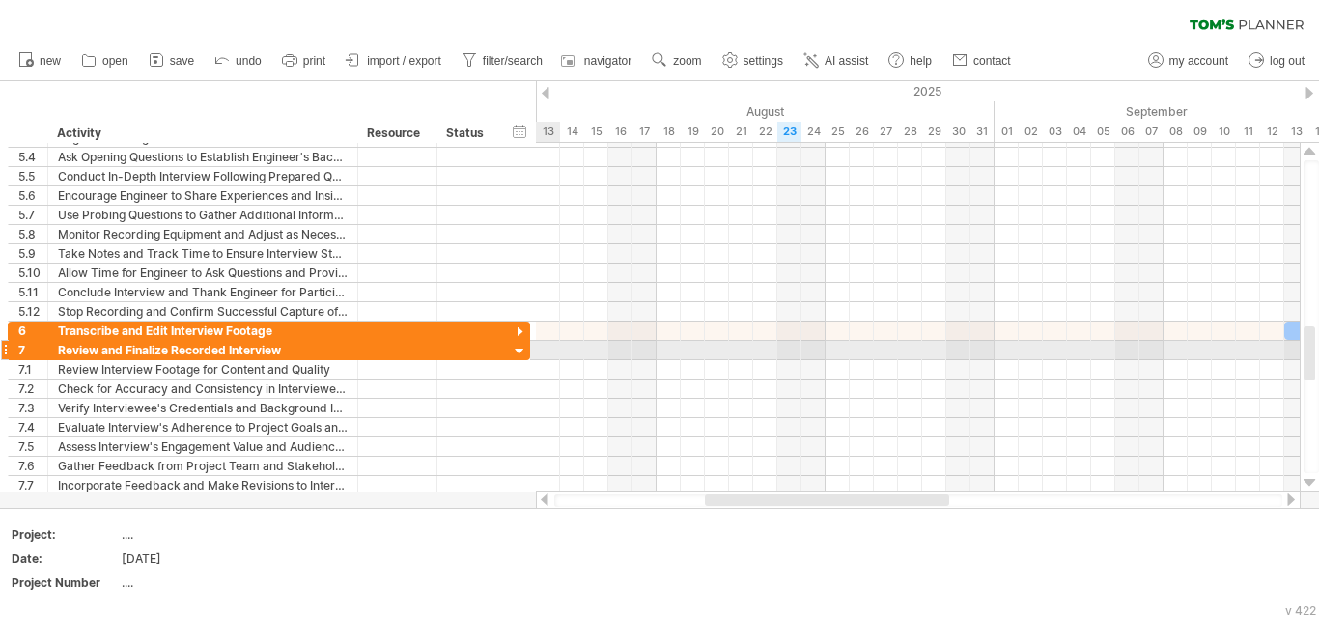
click at [519, 349] on div at bounding box center [520, 352] width 18 height 18
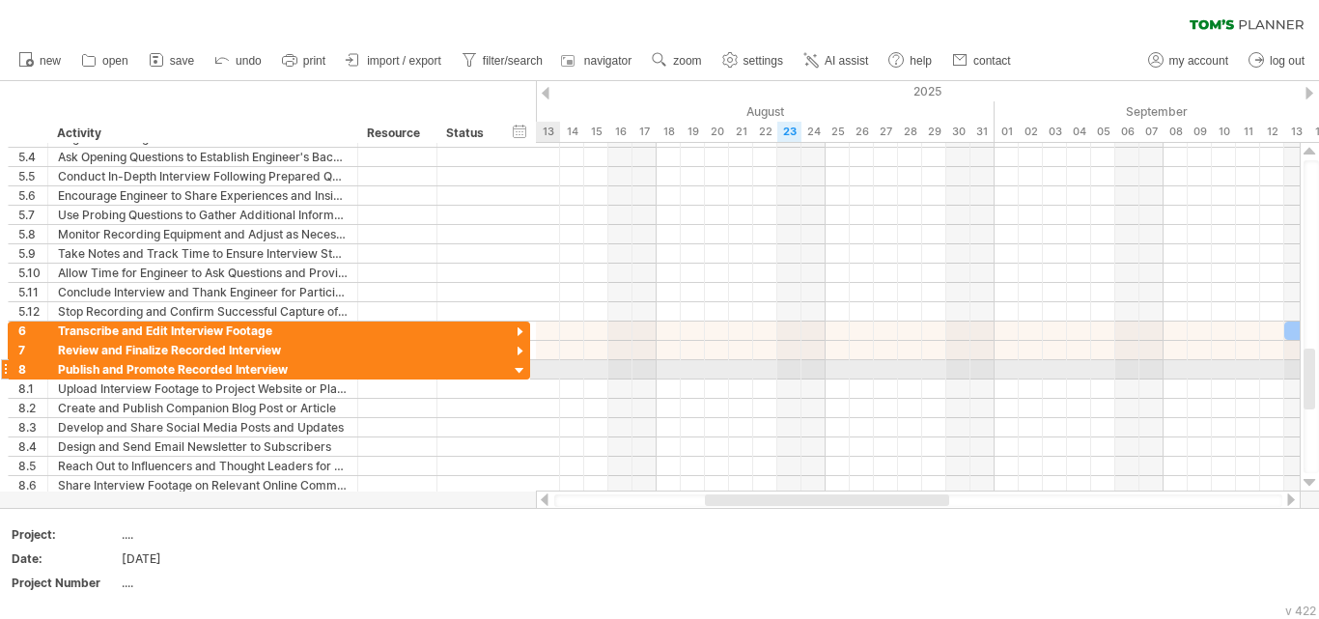
click at [520, 371] on div at bounding box center [520, 371] width 18 height 18
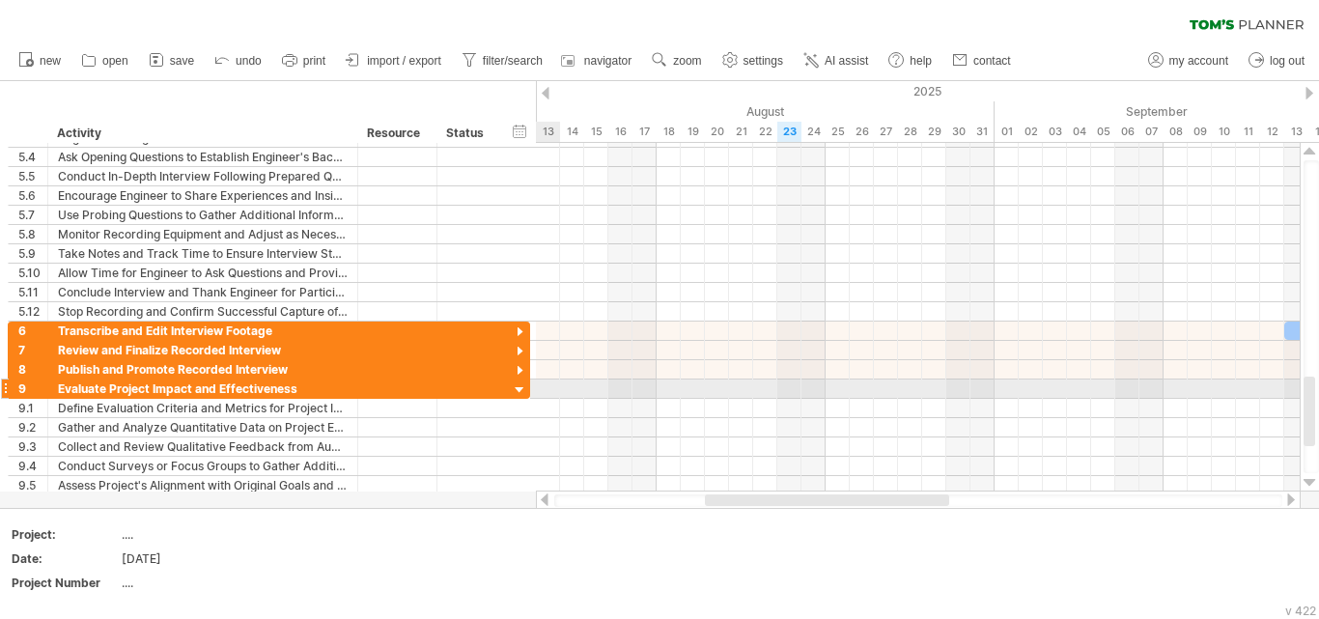
click at [516, 385] on div at bounding box center [520, 390] width 18 height 18
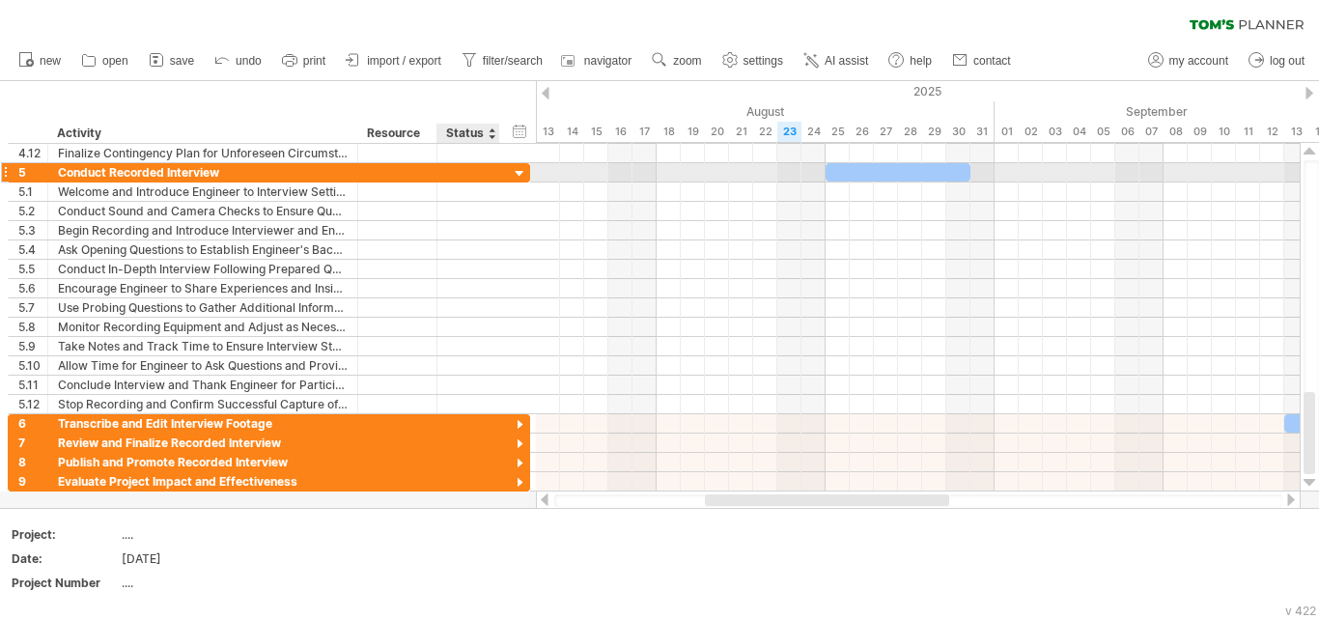
click at [519, 173] on div at bounding box center [520, 174] width 18 height 18
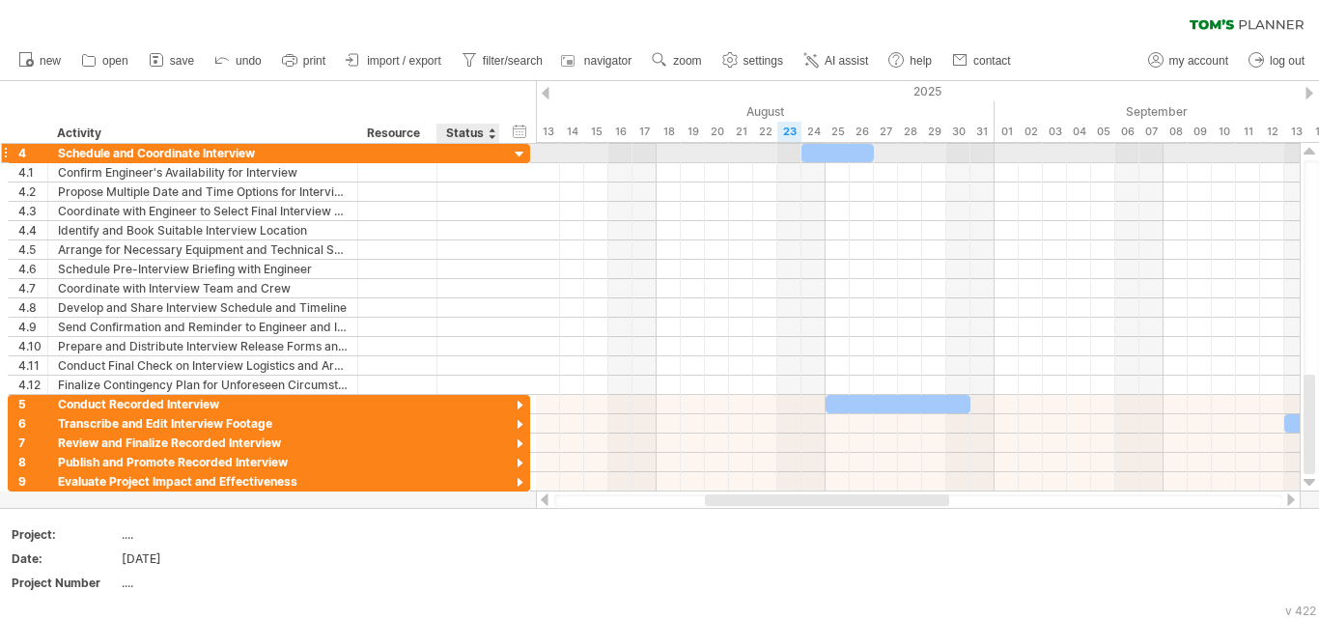
click at [518, 155] on div at bounding box center [520, 155] width 18 height 18
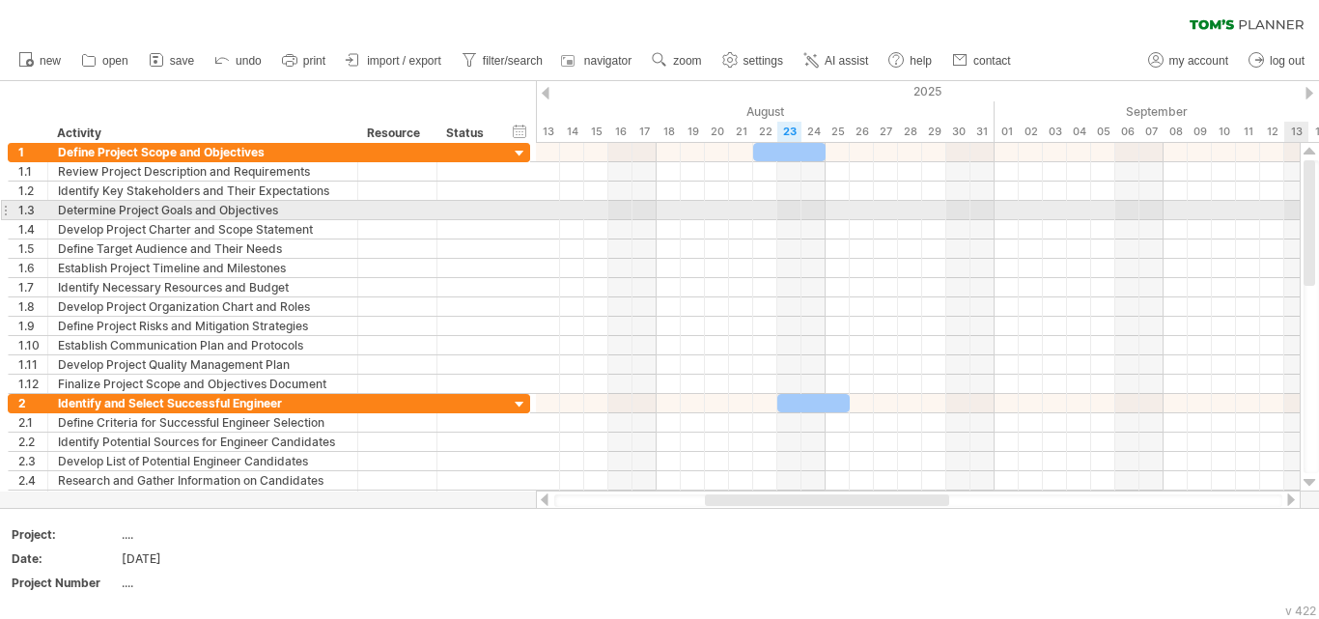
drag, startPoint x: 1310, startPoint y: 418, endPoint x: 1318, endPoint y: 215, distance: 202.9
click at [1318, 215] on div at bounding box center [1310, 316] width 15 height 313
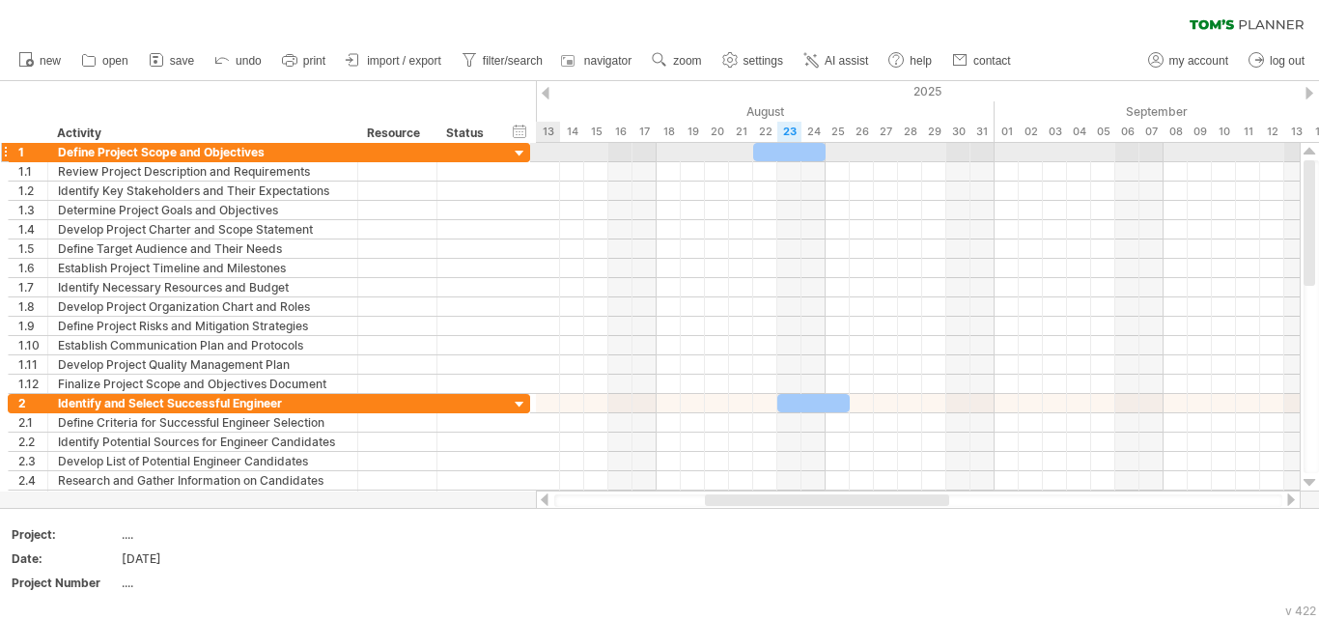
click at [520, 153] on div at bounding box center [520, 154] width 18 height 18
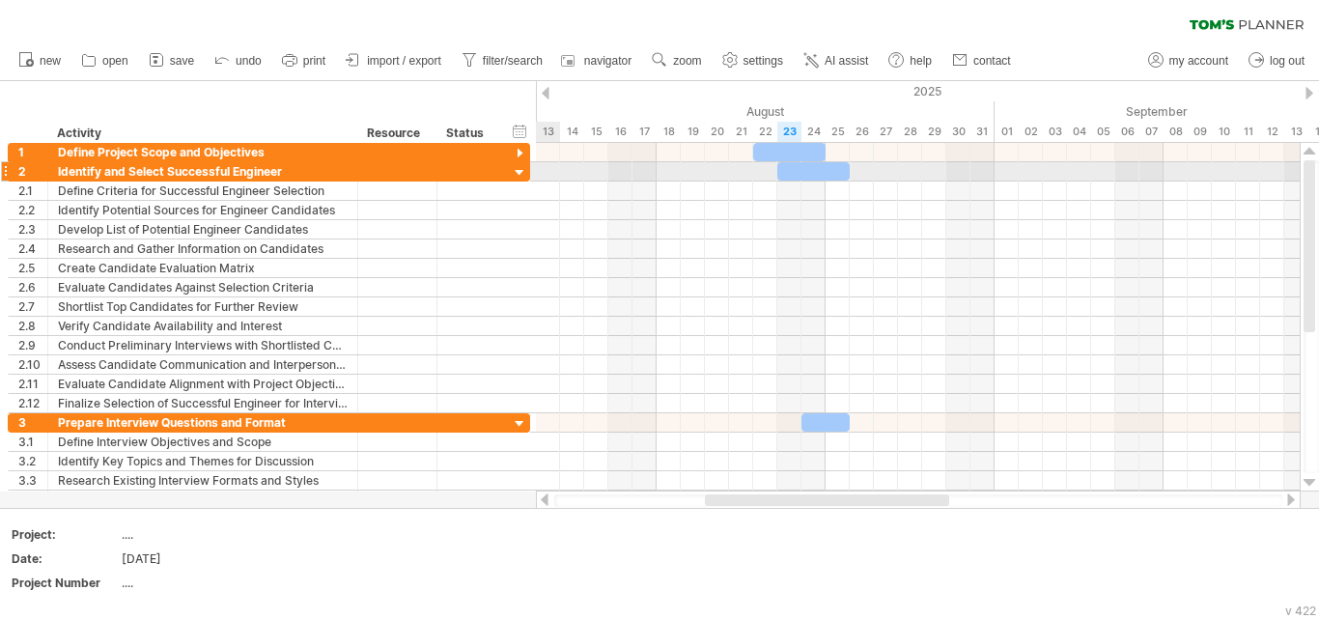
click at [516, 168] on div at bounding box center [520, 173] width 18 height 18
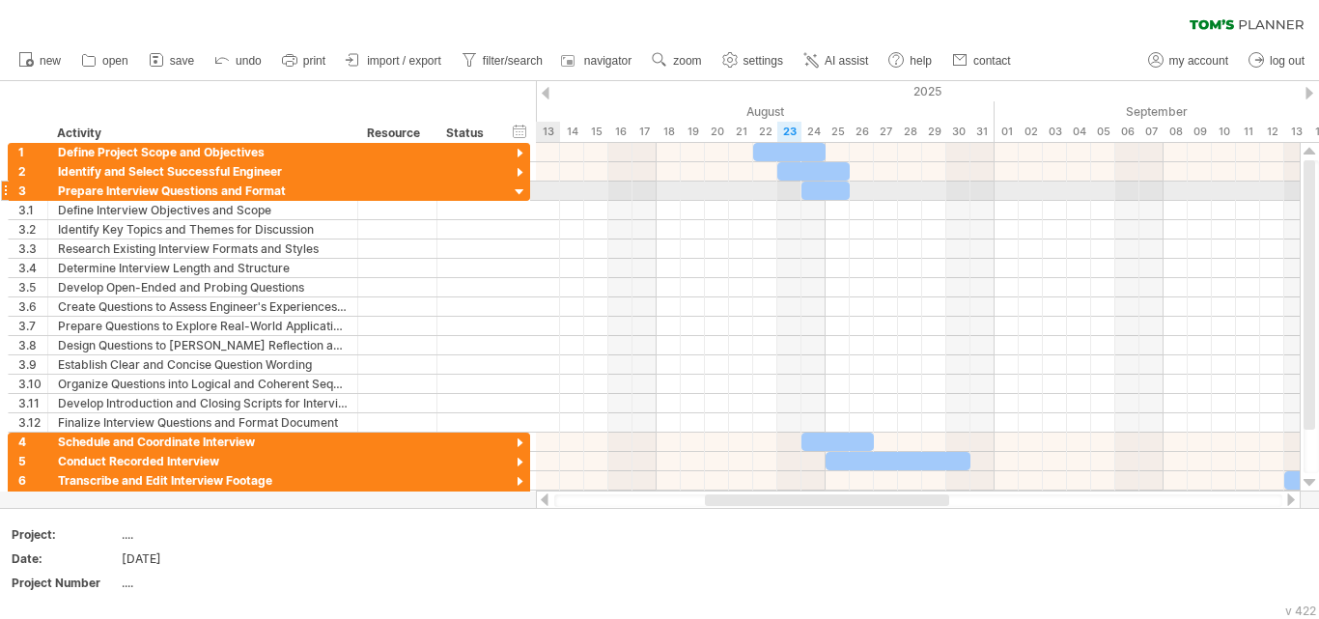
click at [519, 189] on div at bounding box center [520, 192] width 18 height 18
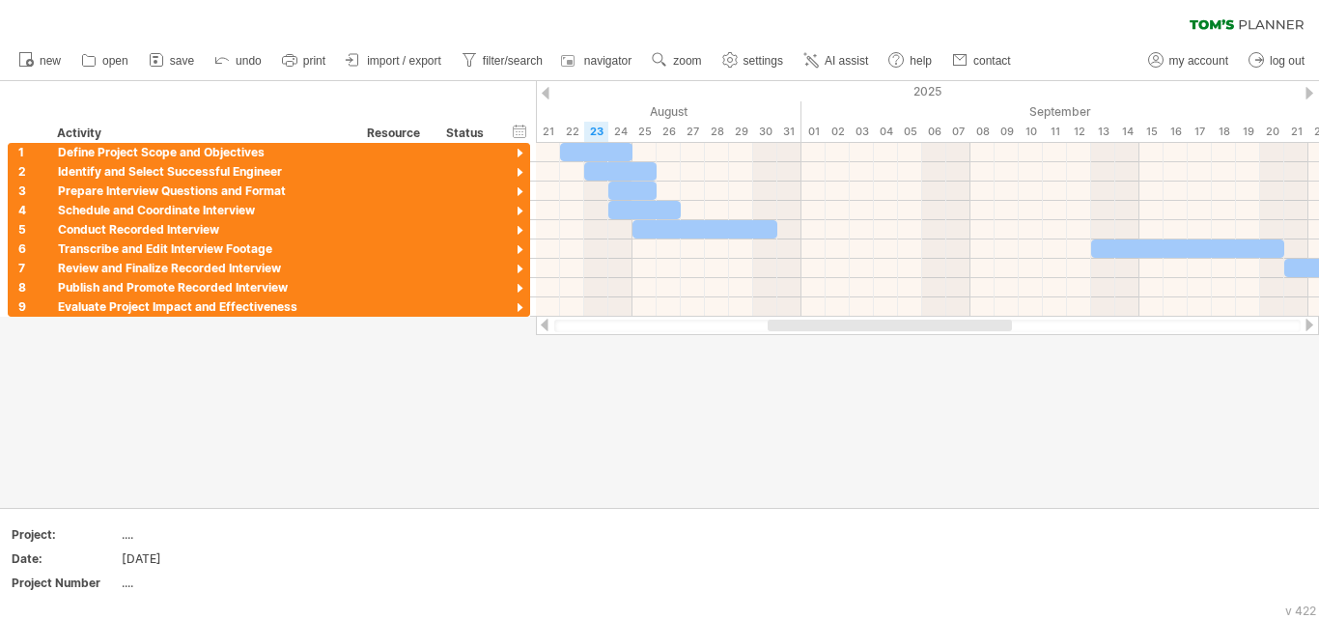
drag, startPoint x: 869, startPoint y: 327, endPoint x: 931, endPoint y: 340, distance: 63.0
click at [931, 340] on div "Trying to reach [DOMAIN_NAME] Connected again... 0% clear filter new 1" at bounding box center [659, 309] width 1319 height 619
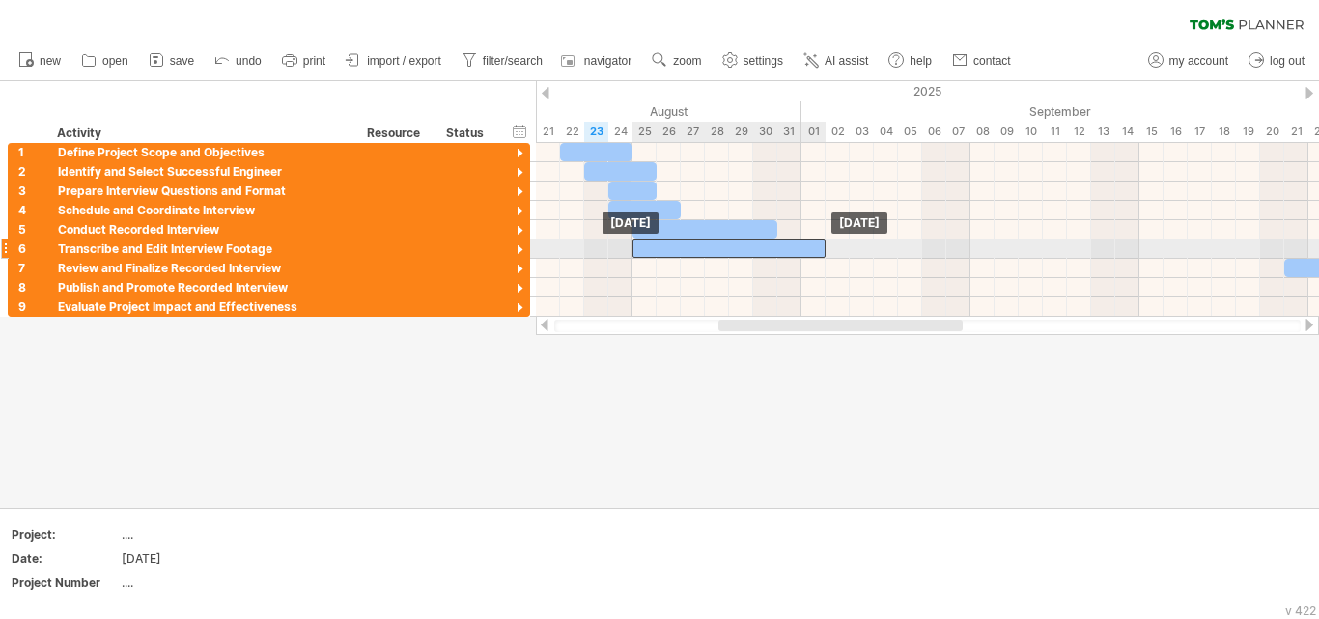
drag, startPoint x: 1132, startPoint y: 252, endPoint x: 674, endPoint y: 252, distance: 458.6
click at [674, 252] on div at bounding box center [728, 248] width 193 height 18
drag, startPoint x: 824, startPoint y: 252, endPoint x: 804, endPoint y: 251, distance: 20.3
click at [804, 251] on span at bounding box center [801, 248] width 8 height 18
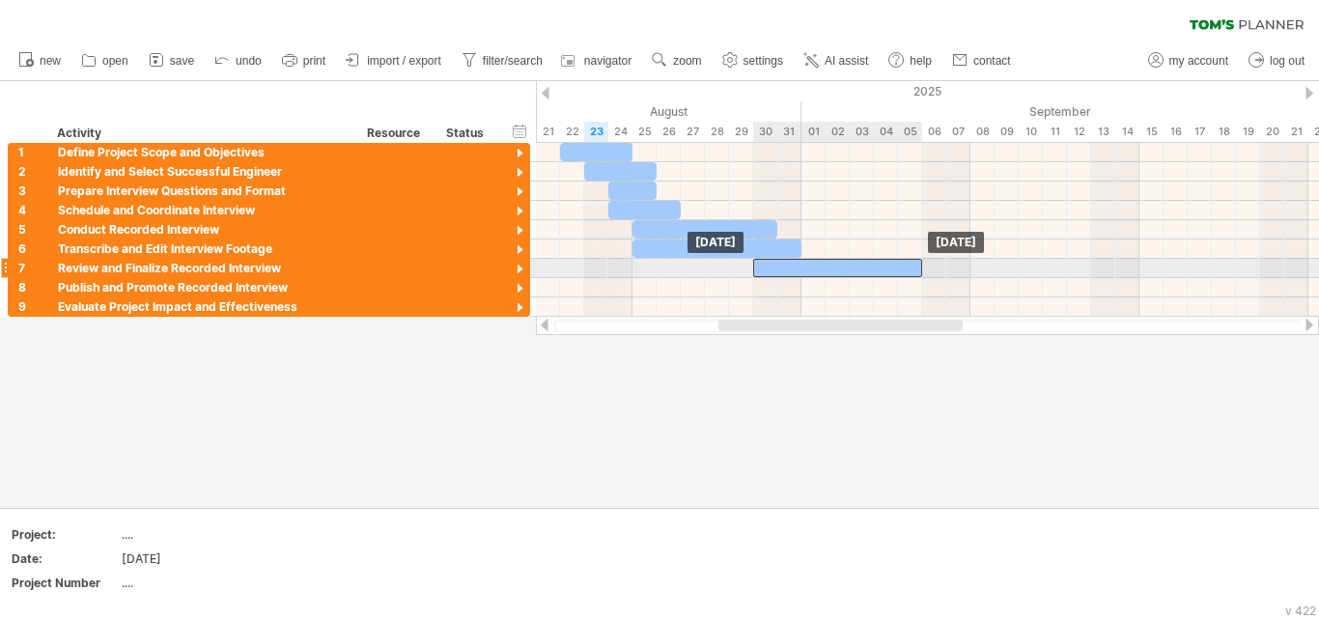
drag, startPoint x: 1295, startPoint y: 268, endPoint x: 763, endPoint y: 276, distance: 532.0
click at [763, 276] on div at bounding box center [837, 268] width 169 height 18
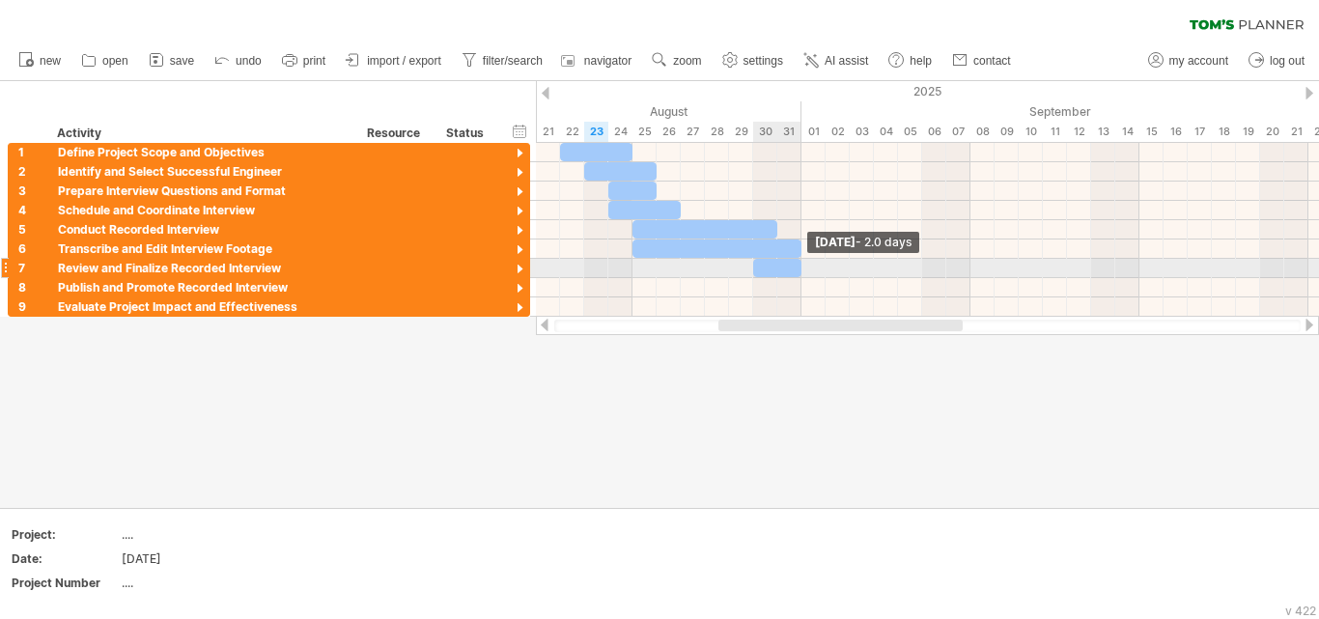
drag, startPoint x: 920, startPoint y: 273, endPoint x: 796, endPoint y: 265, distance: 123.8
click at [796, 265] on div at bounding box center [777, 268] width 48 height 18
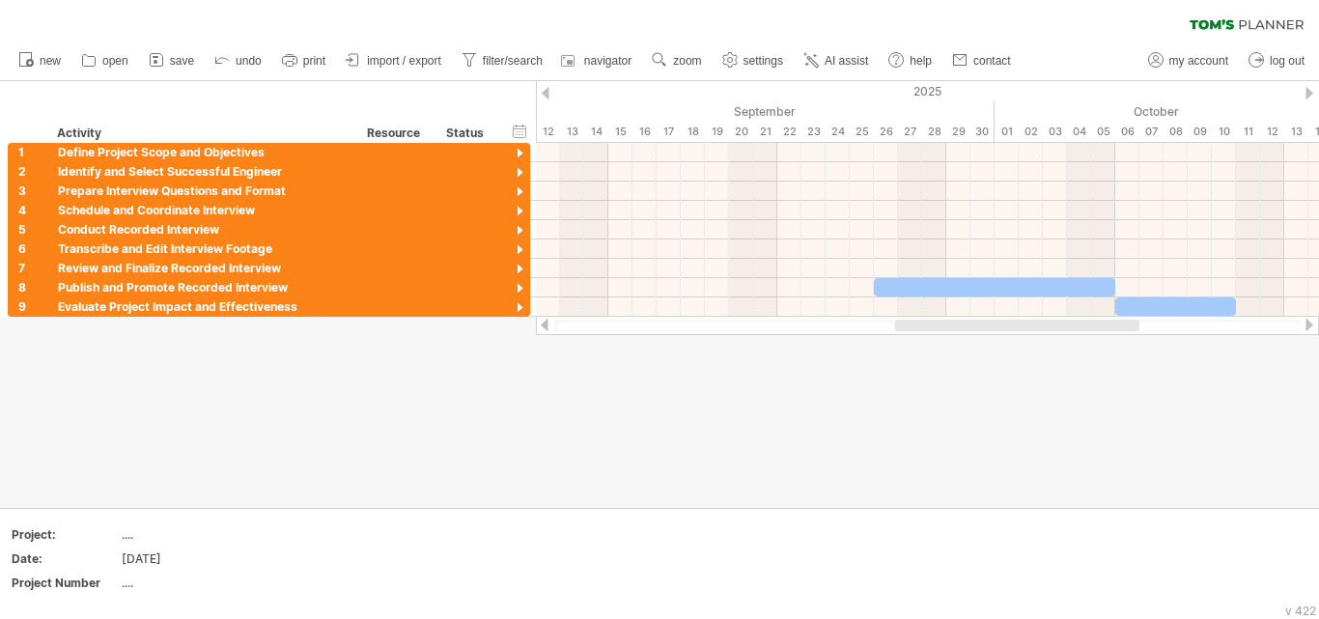
drag, startPoint x: 870, startPoint y: 329, endPoint x: 1051, endPoint y: 339, distance: 181.8
click at [1051, 339] on div "Trying to reach [DOMAIN_NAME] Connected again... 0% clear filter new 1" at bounding box center [659, 309] width 1319 height 619
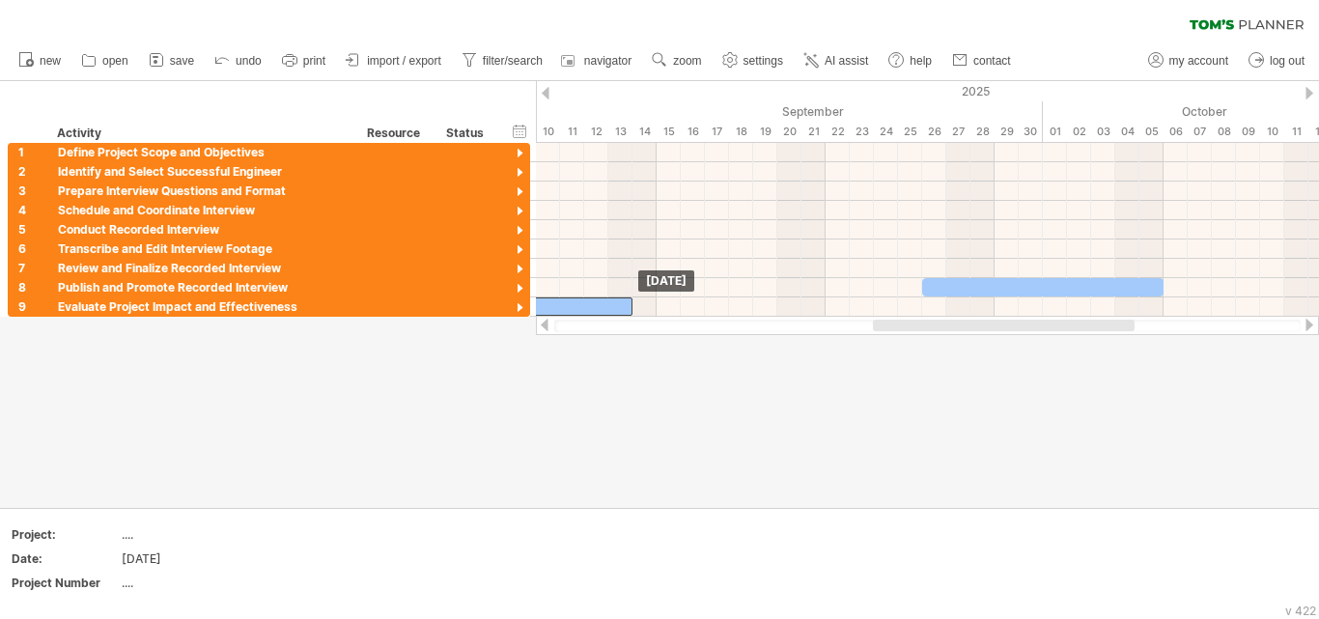
drag, startPoint x: 1133, startPoint y: 301, endPoint x: 514, endPoint y: 333, distance: 620.6
click at [514, 333] on div "Trying to reach [DOMAIN_NAME] Connected again... 0% clear filter new 1" at bounding box center [659, 309] width 1319 height 619
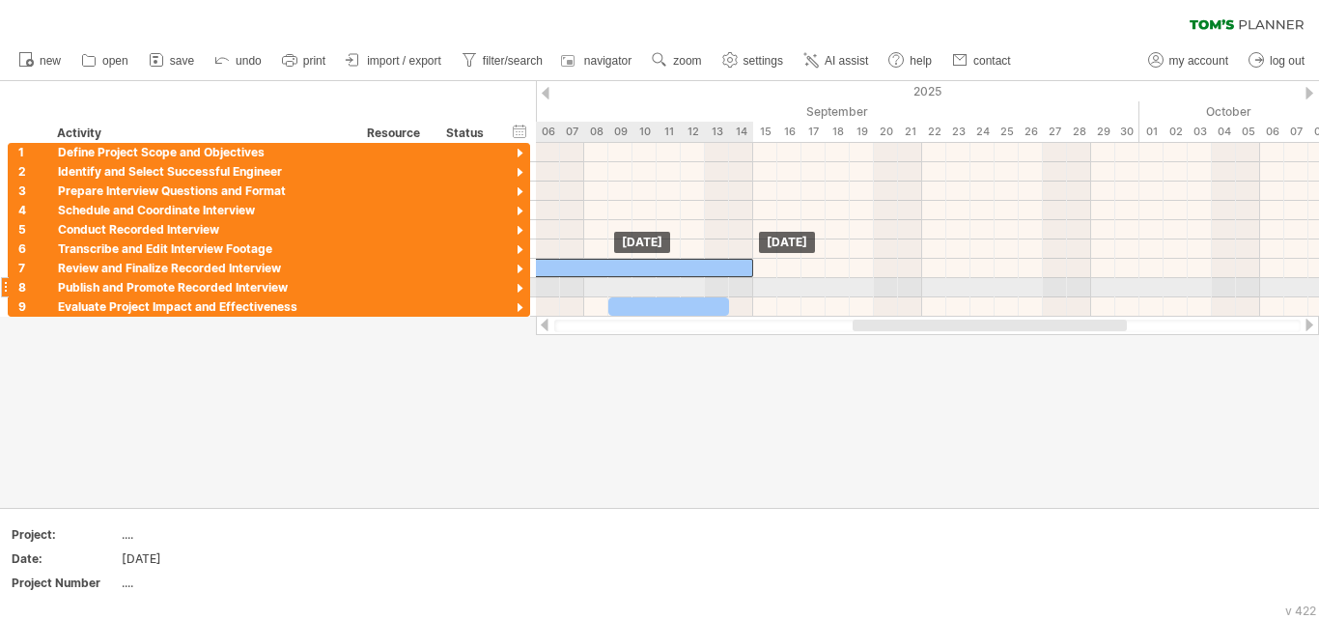
drag, startPoint x: 984, startPoint y: 293, endPoint x: 575, endPoint y: 282, distance: 408.5
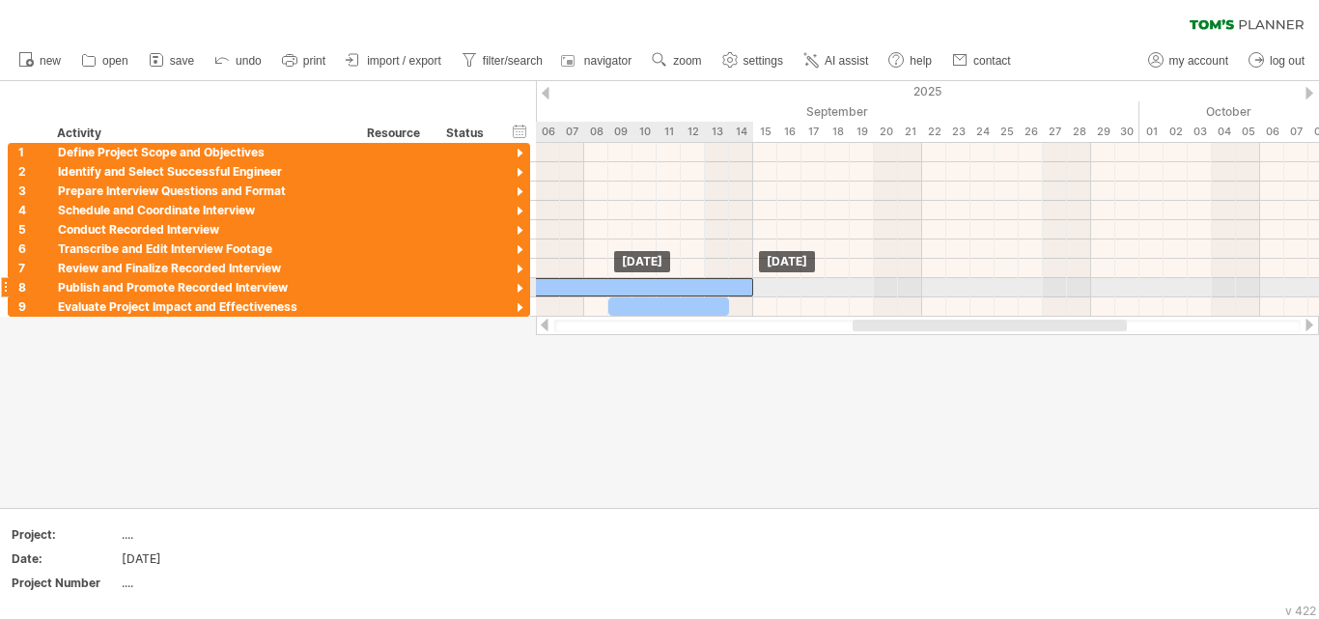
drag, startPoint x: 643, startPoint y: 268, endPoint x: 643, endPoint y: 283, distance: 14.5
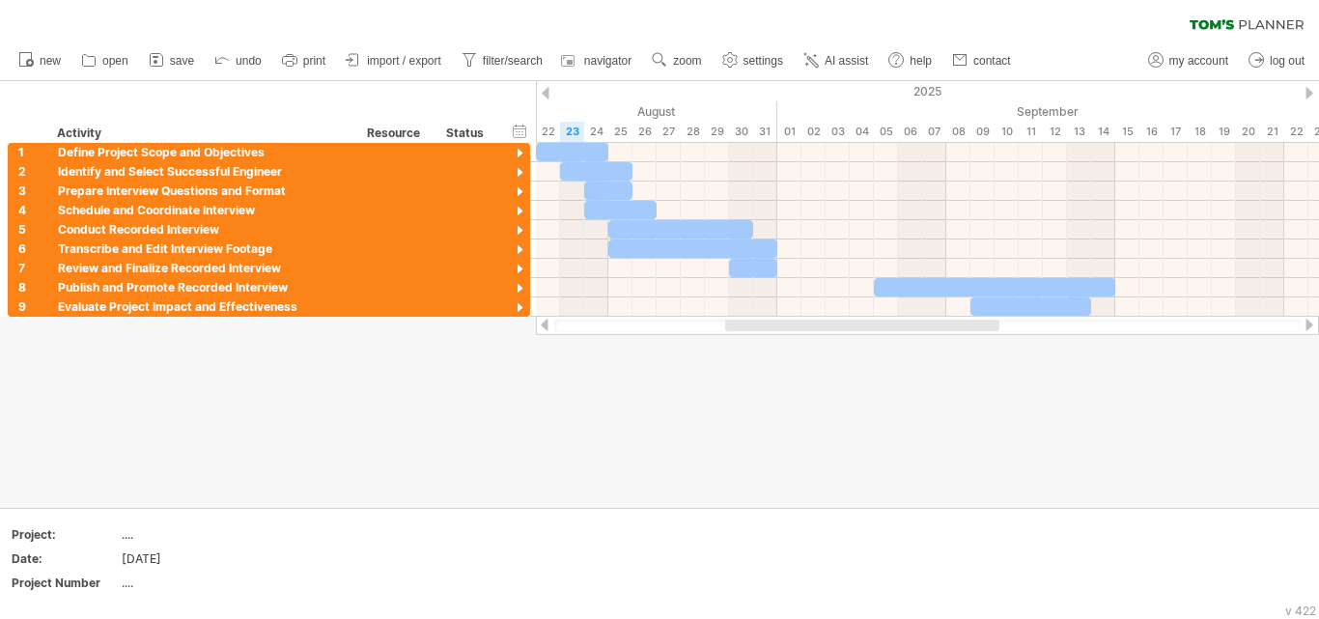
drag, startPoint x: 866, startPoint y: 329, endPoint x: 737, endPoint y: 329, distance: 129.4
click at [737, 329] on div at bounding box center [862, 326] width 274 height 12
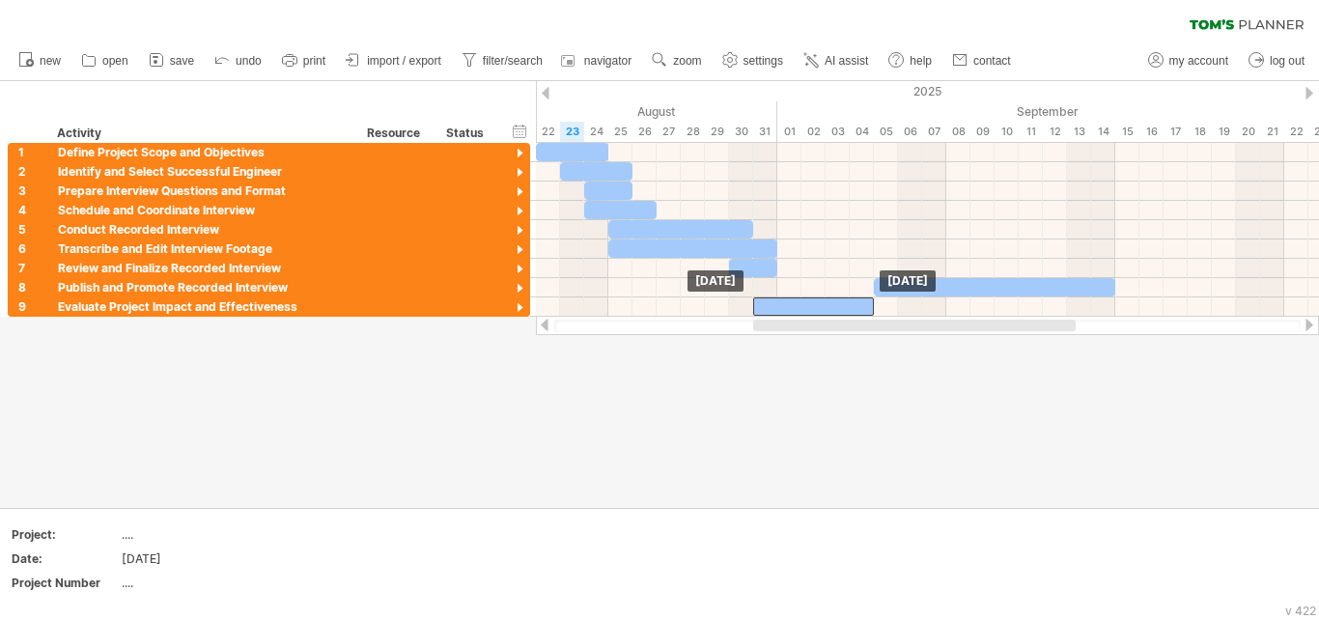
drag, startPoint x: 1020, startPoint y: 306, endPoint x: 805, endPoint y: 320, distance: 215.7
click at [805, 320] on div "Trying to reach [DOMAIN_NAME] Connected again... 0% clear filter new 1" at bounding box center [659, 309] width 1319 height 619
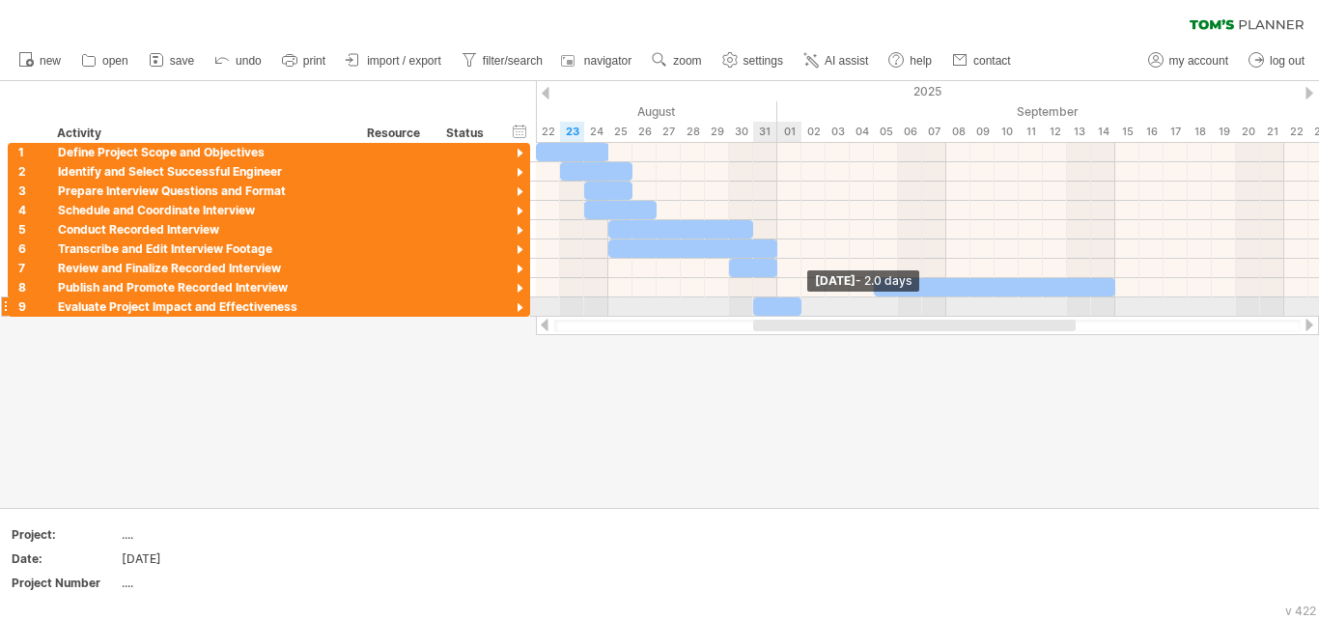
drag, startPoint x: 872, startPoint y: 306, endPoint x: 804, endPoint y: 306, distance: 67.6
click at [804, 306] on span at bounding box center [801, 306] width 8 height 18
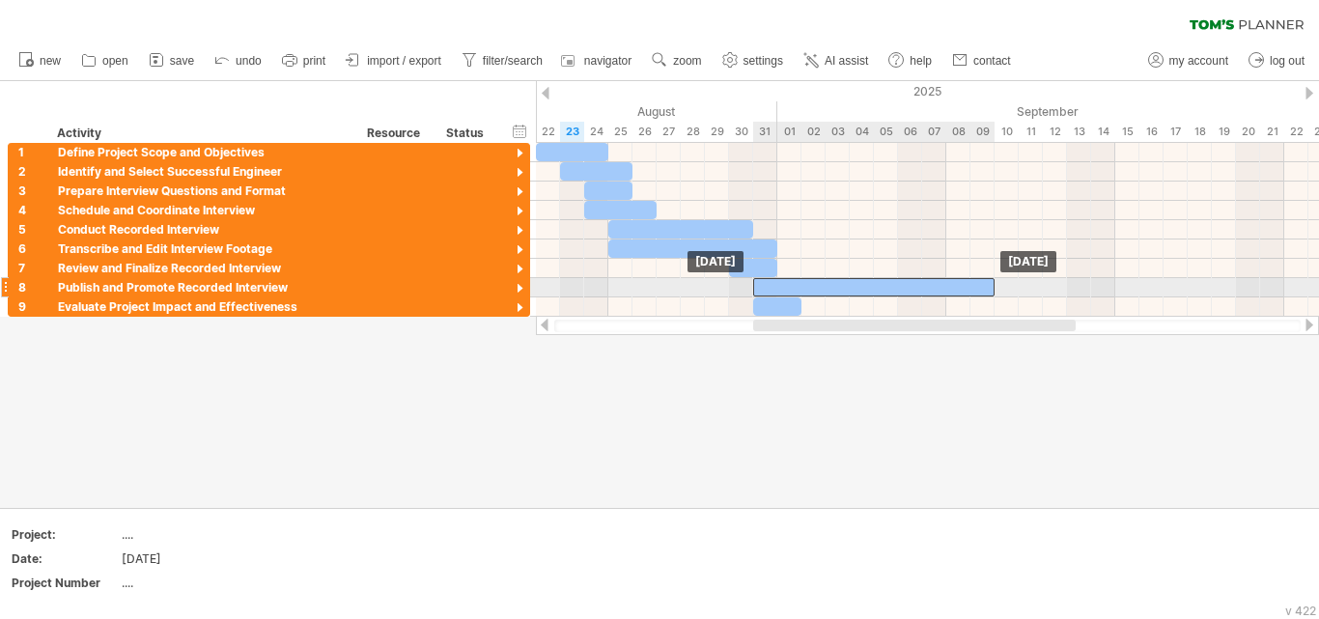
drag, startPoint x: 928, startPoint y: 285, endPoint x: 802, endPoint y: 285, distance: 125.5
click at [802, 285] on div at bounding box center [873, 287] width 241 height 18
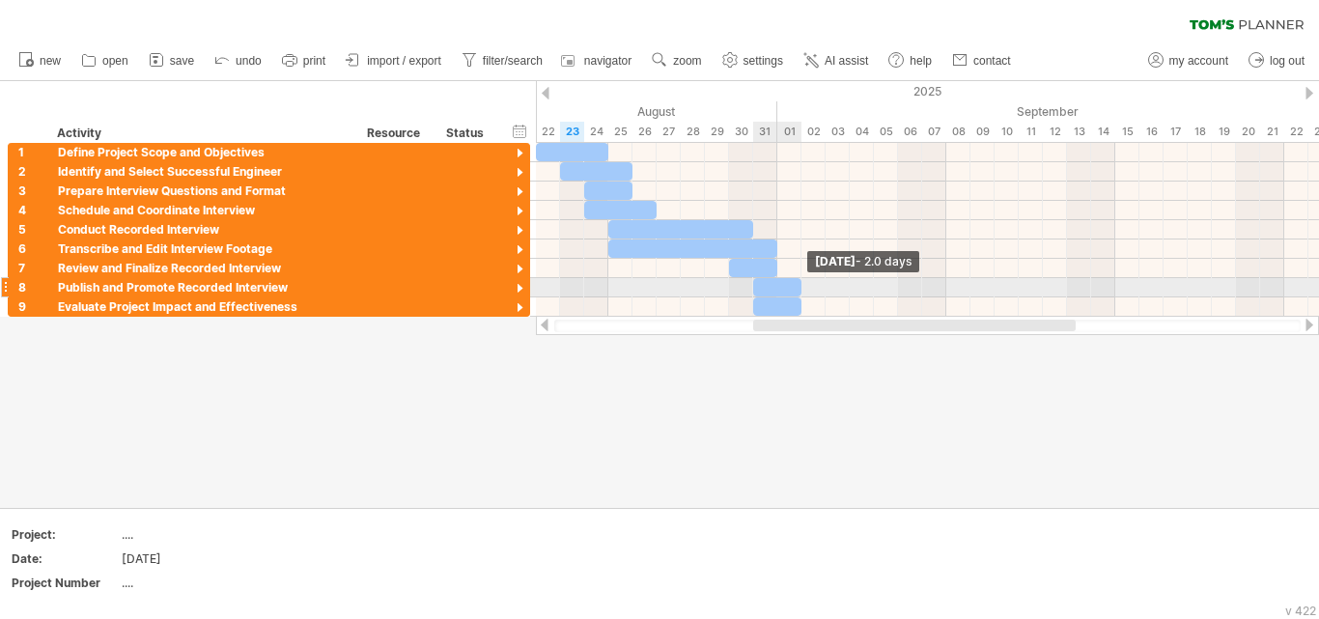
drag, startPoint x: 991, startPoint y: 286, endPoint x: 801, endPoint y: 284, distance: 190.2
click at [801, 284] on span at bounding box center [801, 287] width 8 height 18
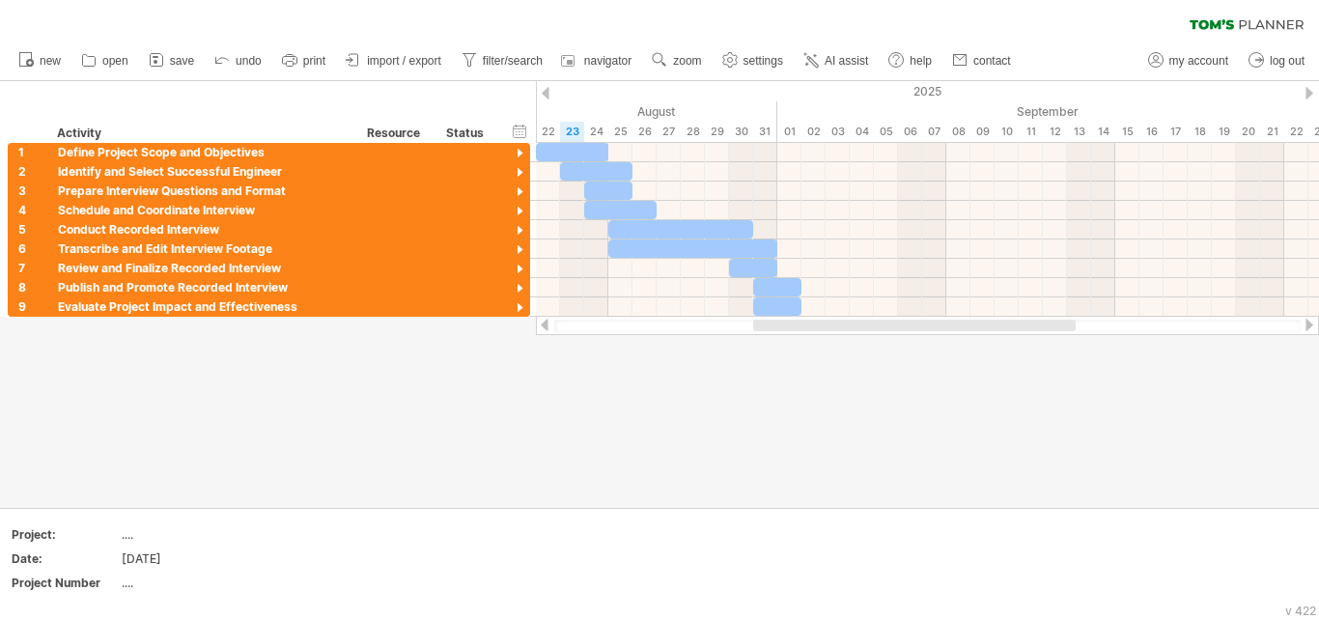
click at [885, 400] on div at bounding box center [659, 294] width 1319 height 427
click at [321, 52] on link "print" at bounding box center [304, 60] width 54 height 25
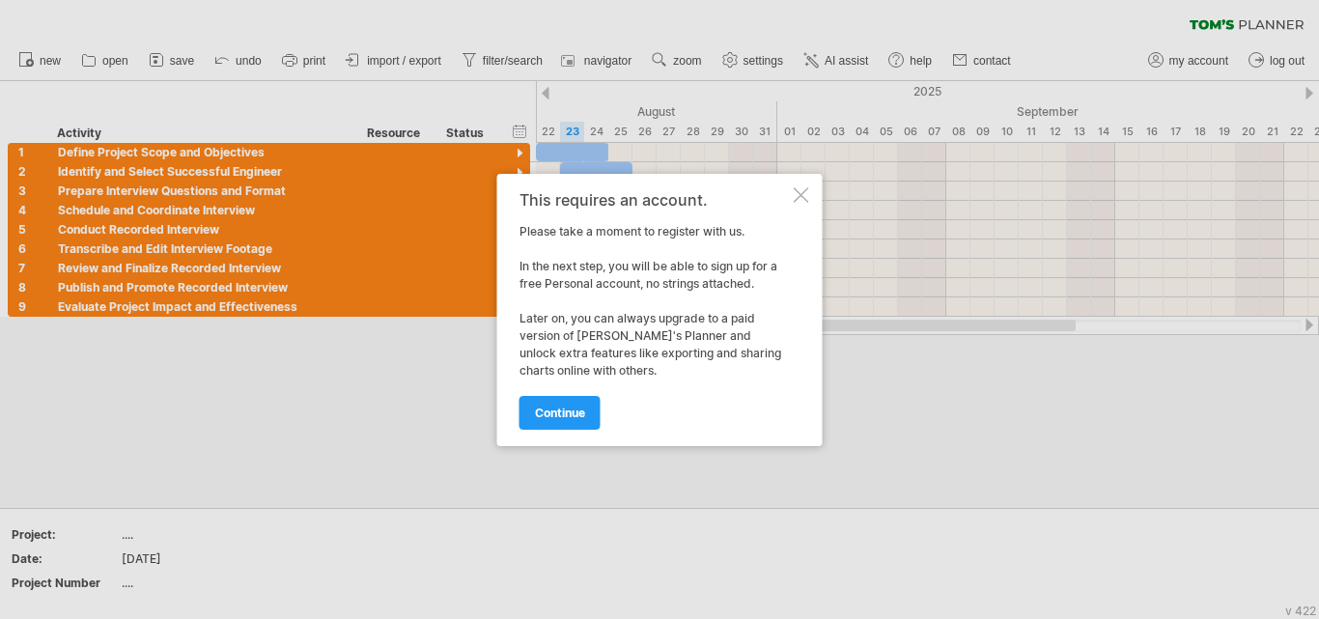
click at [791, 196] on div "This requires an account. Please take a moment to register with us. In the next…" at bounding box center [659, 310] width 325 height 272
click at [796, 196] on div at bounding box center [801, 194] width 15 height 15
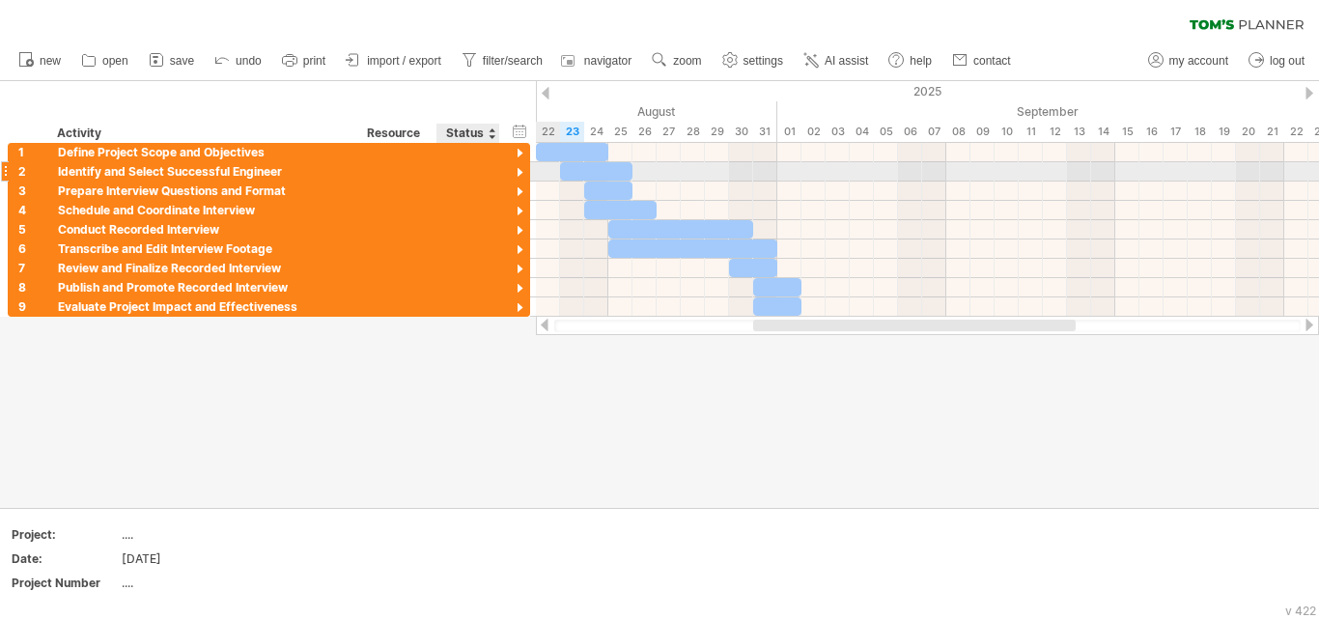
drag, startPoint x: 528, startPoint y: 165, endPoint x: 492, endPoint y: 169, distance: 35.9
click at [492, 169] on div "**********" at bounding box center [269, 171] width 522 height 19
click at [485, 134] on div "Status" at bounding box center [467, 133] width 42 height 19
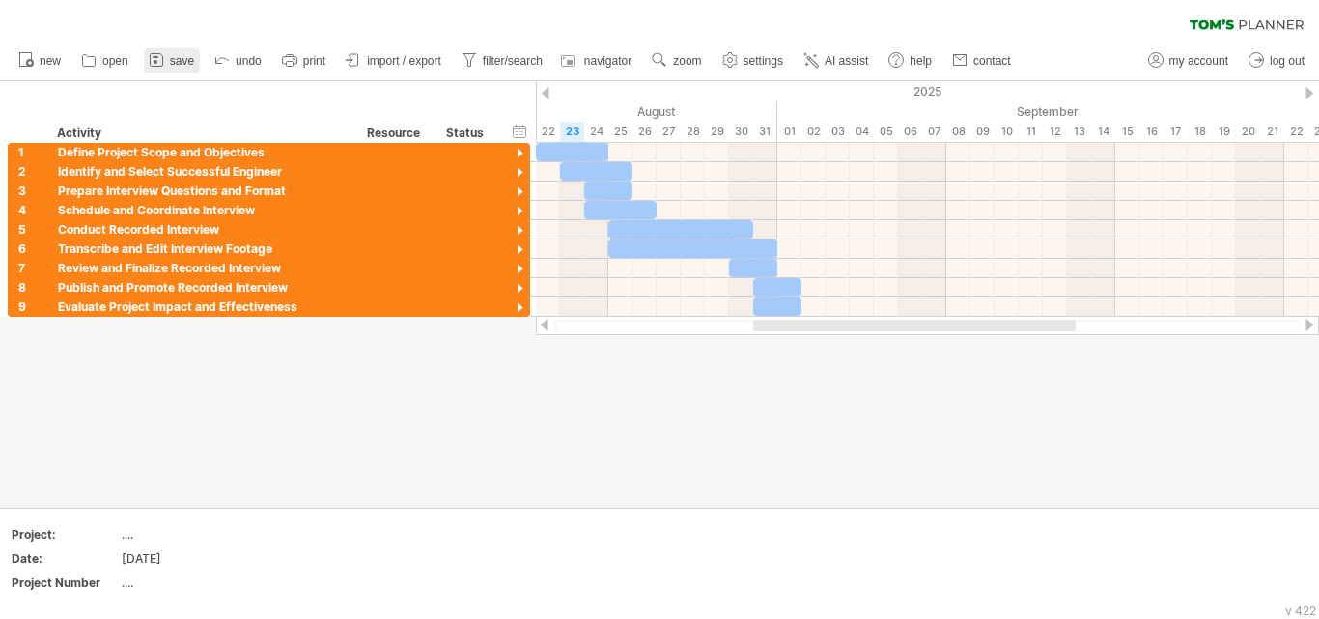
click at [151, 59] on icon at bounding box center [156, 60] width 13 height 13
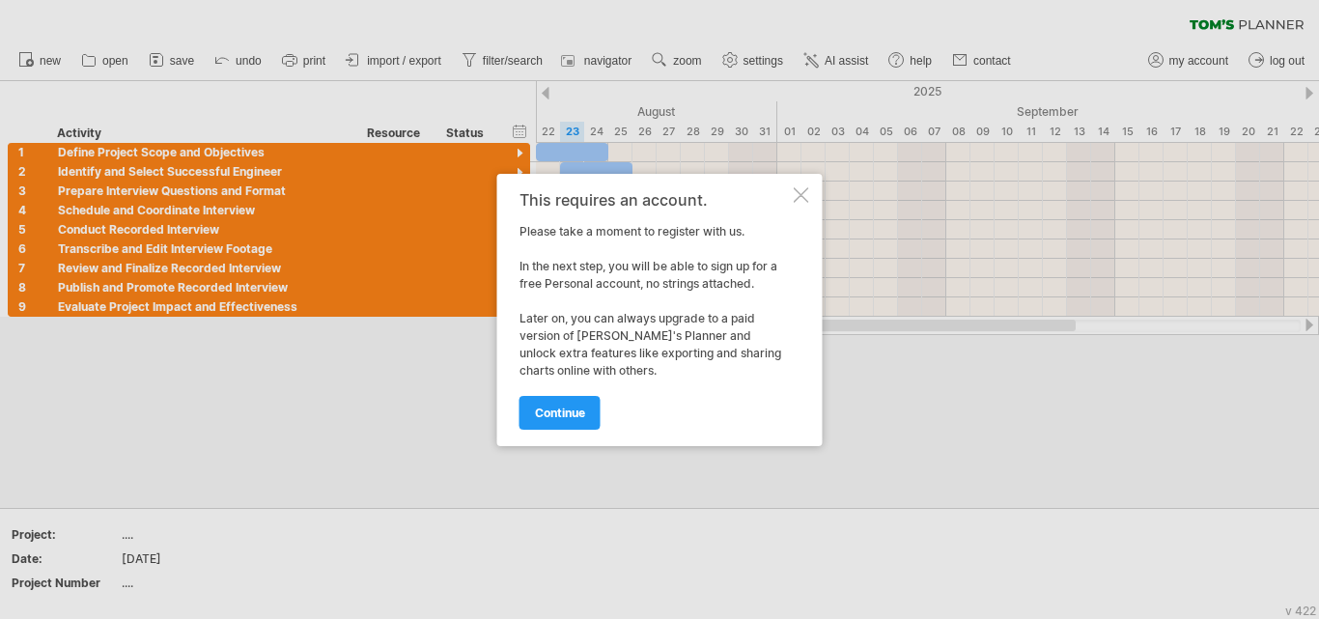
click at [805, 190] on div at bounding box center [801, 194] width 15 height 15
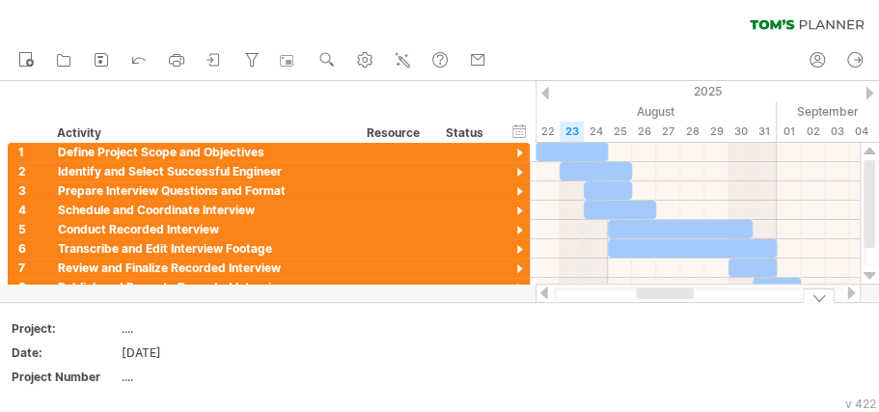
click at [815, 297] on div at bounding box center [819, 296] width 32 height 14
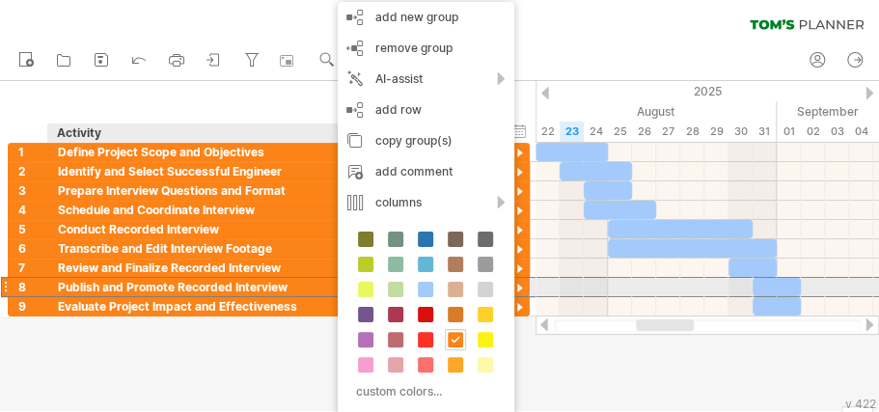
click at [284, 286] on div "Publish and Promote Recorded Interview" at bounding box center [203, 287] width 290 height 18
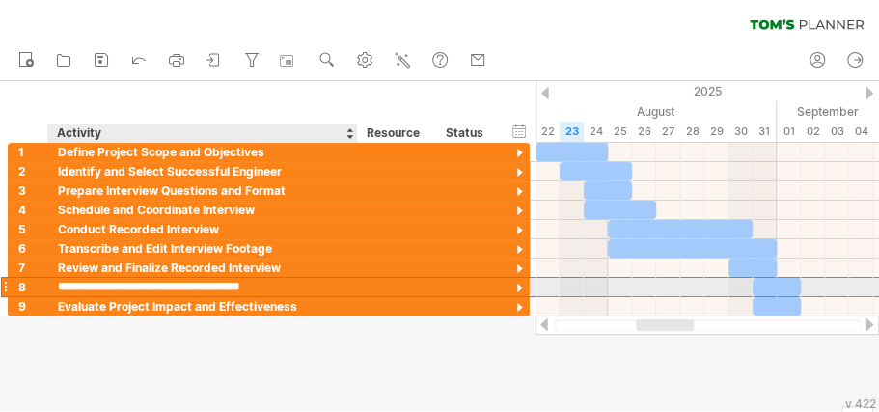
click at [154, 286] on input "**********" at bounding box center [203, 287] width 290 height 18
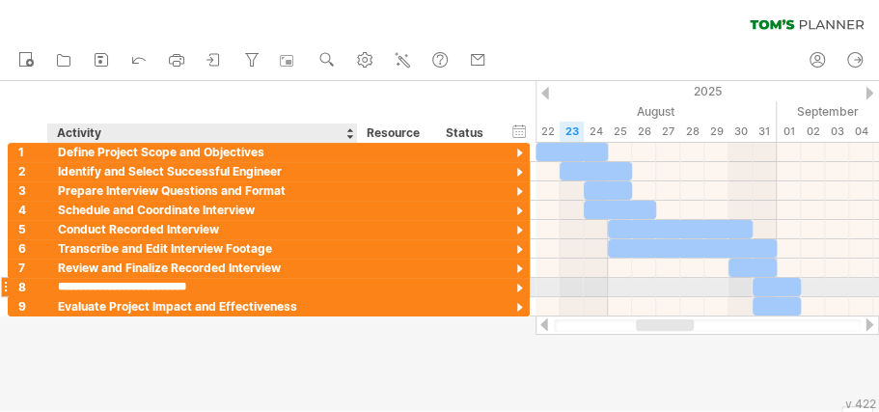
type input "**********"
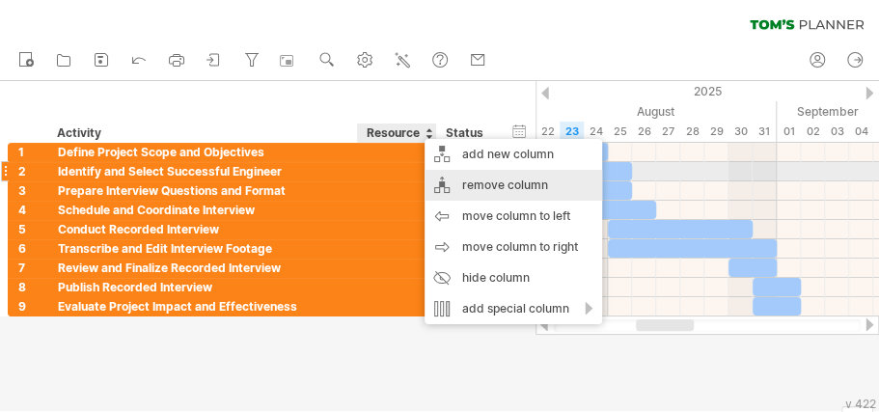
click at [512, 181] on div "remove column" at bounding box center [514, 185] width 178 height 31
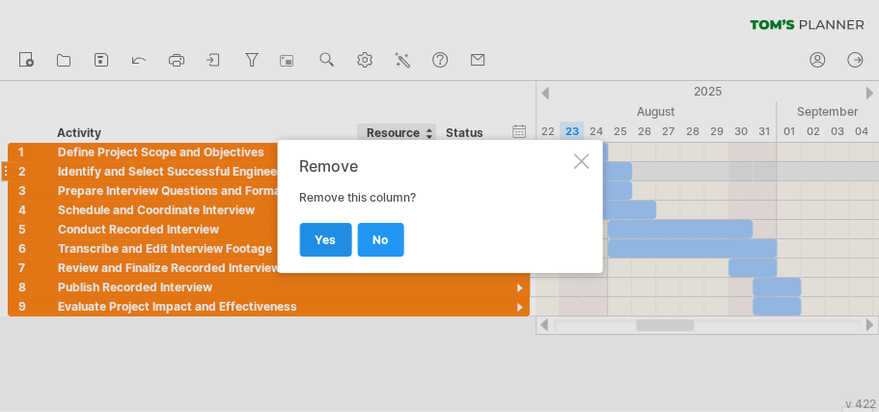
click at [320, 242] on span "yes" at bounding box center [325, 240] width 21 height 14
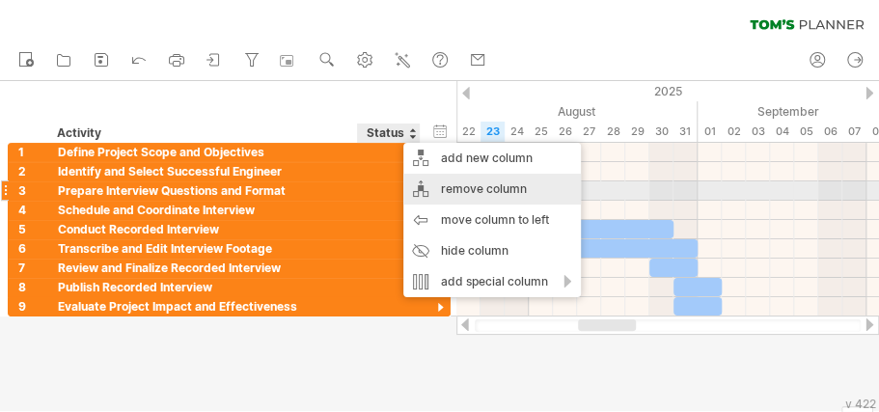
click at [467, 183] on div "remove column" at bounding box center [493, 189] width 178 height 31
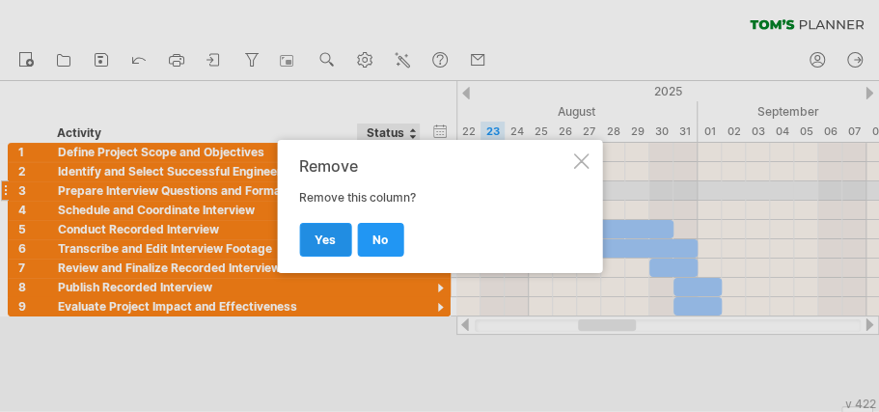
click at [304, 237] on link "yes" at bounding box center [325, 240] width 52 height 34
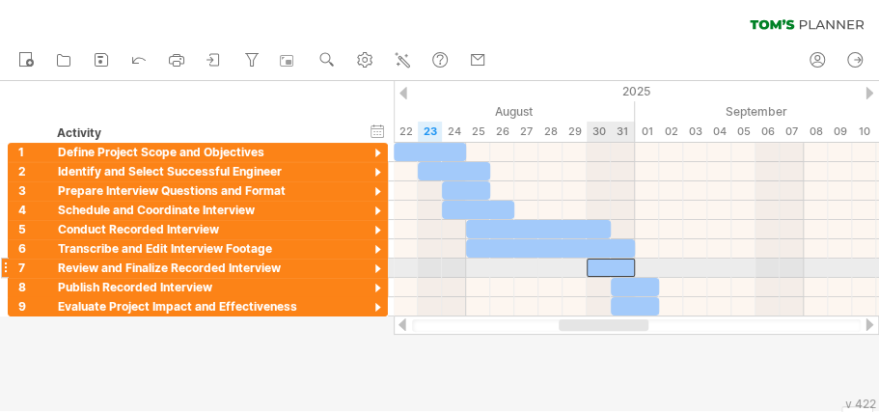
click at [614, 266] on div at bounding box center [611, 268] width 48 height 18
drag, startPoint x: 634, startPoint y: 265, endPoint x: 648, endPoint y: 267, distance: 13.8
click at [648, 267] on span at bounding box center [648, 268] width 8 height 18
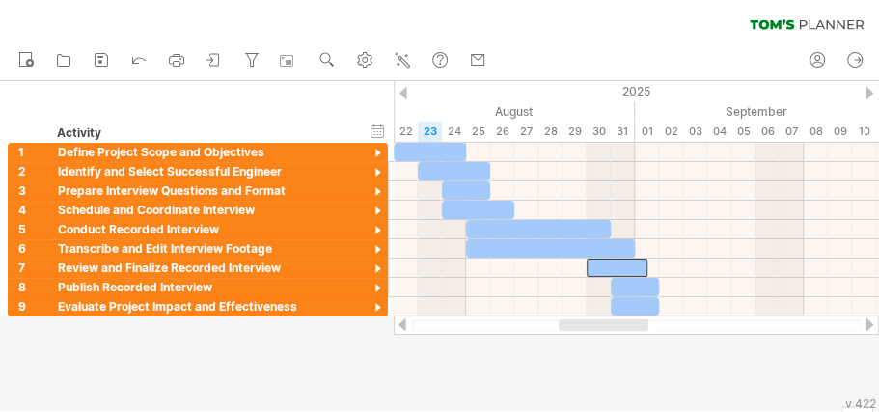
click at [653, 357] on div at bounding box center [439, 246] width 879 height 330
